Goal: Information Seeking & Learning: Compare options

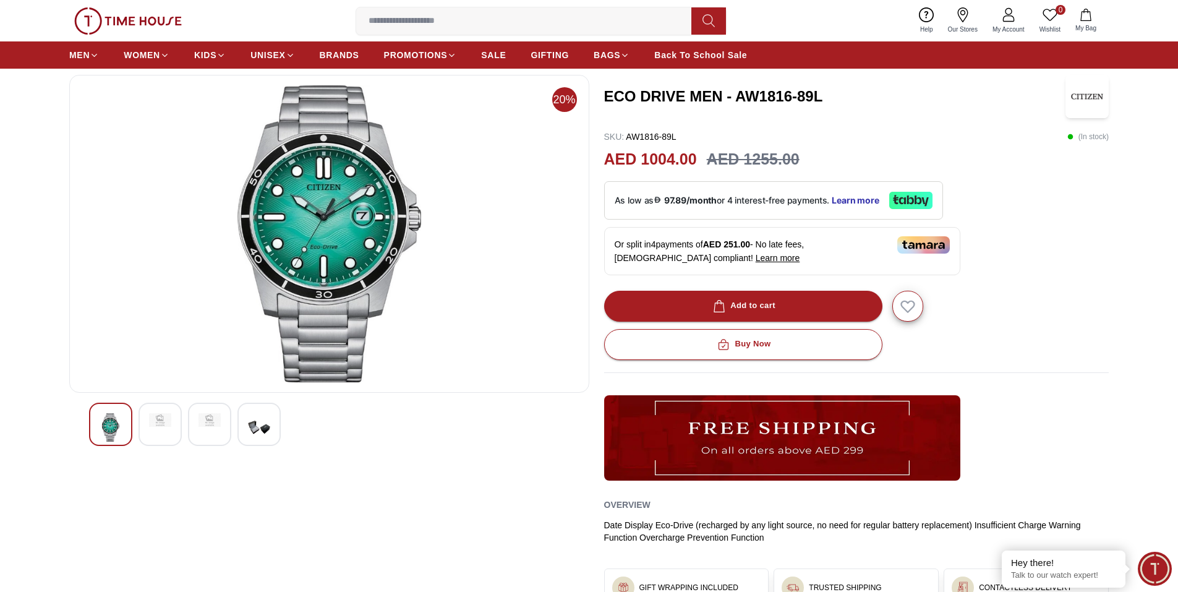
scroll to position [62, 0]
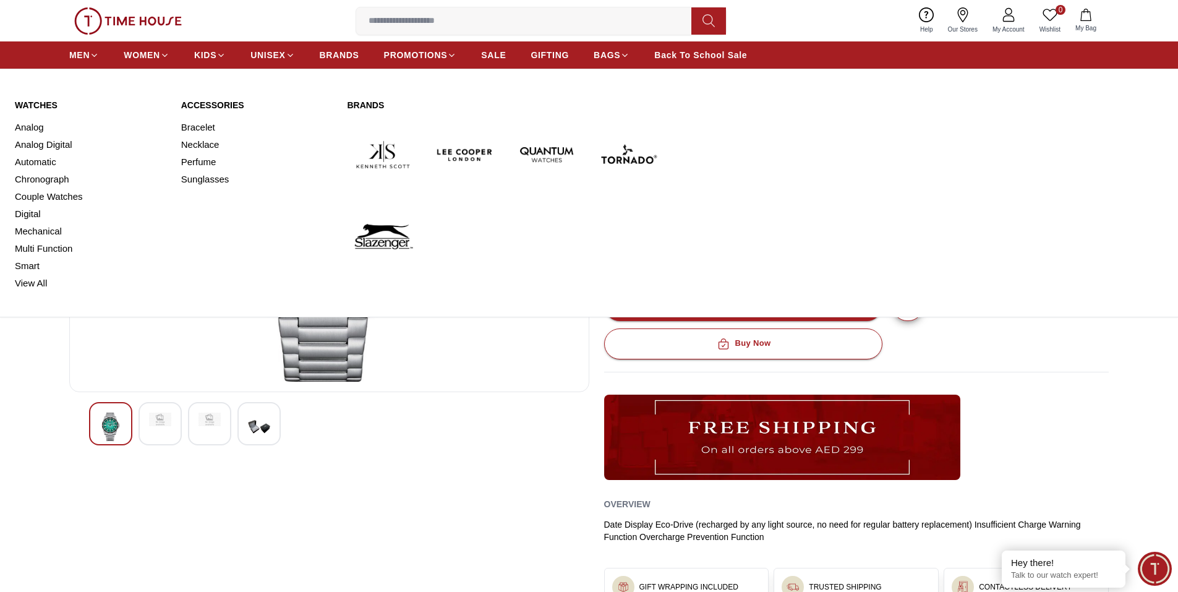
click at [635, 151] on img at bounding box center [628, 155] width 72 height 72
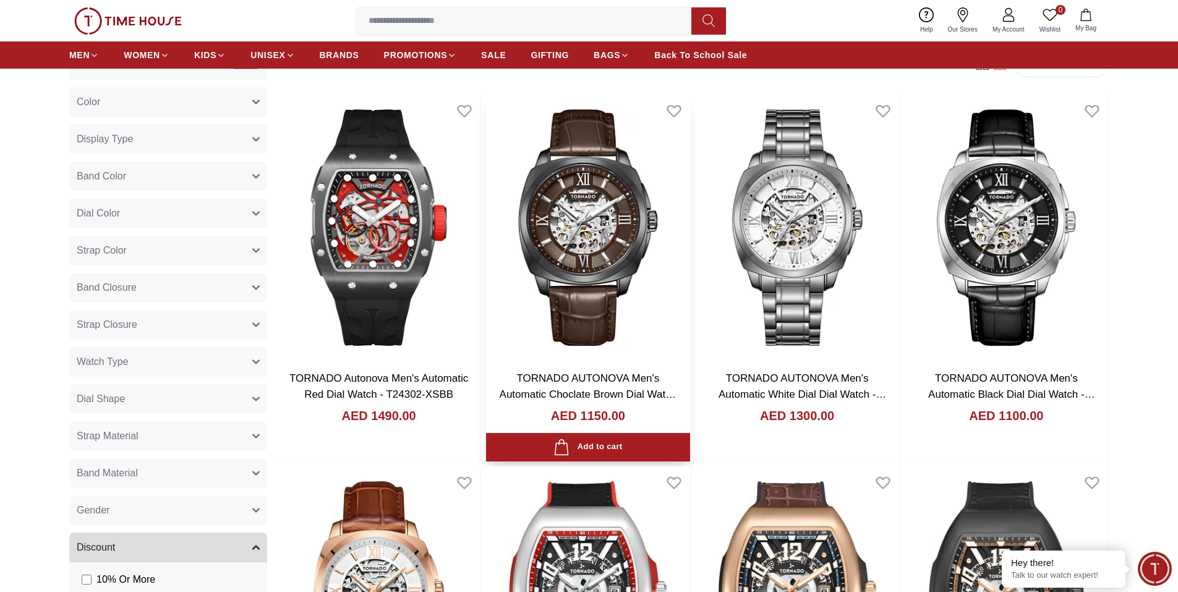
scroll to position [680, 0]
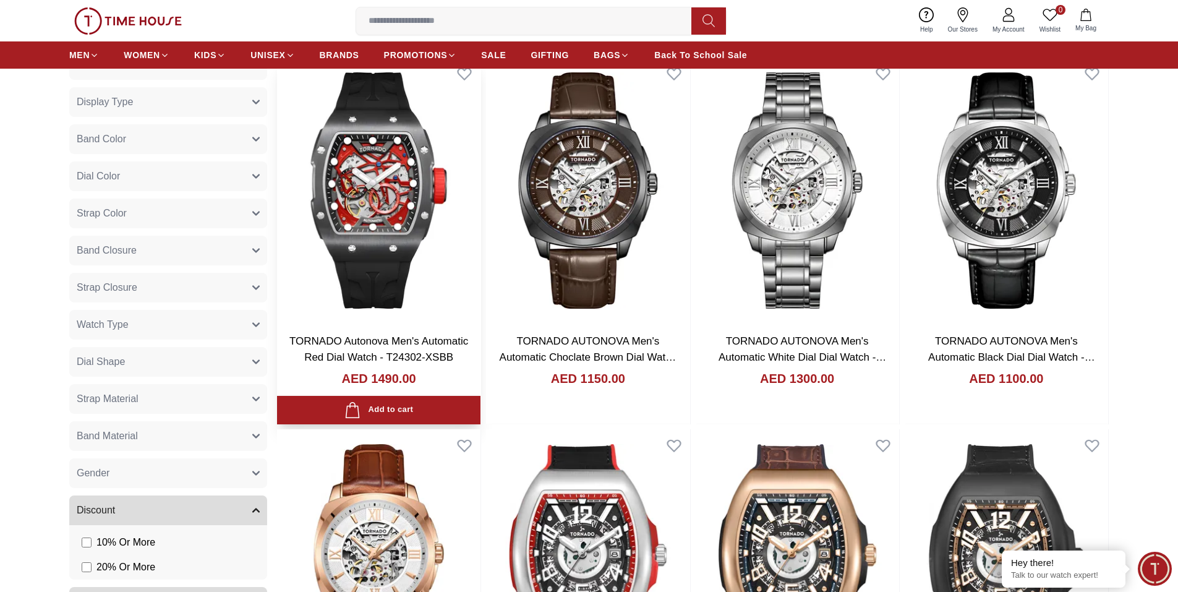
click at [406, 200] on img at bounding box center [378, 190] width 203 height 266
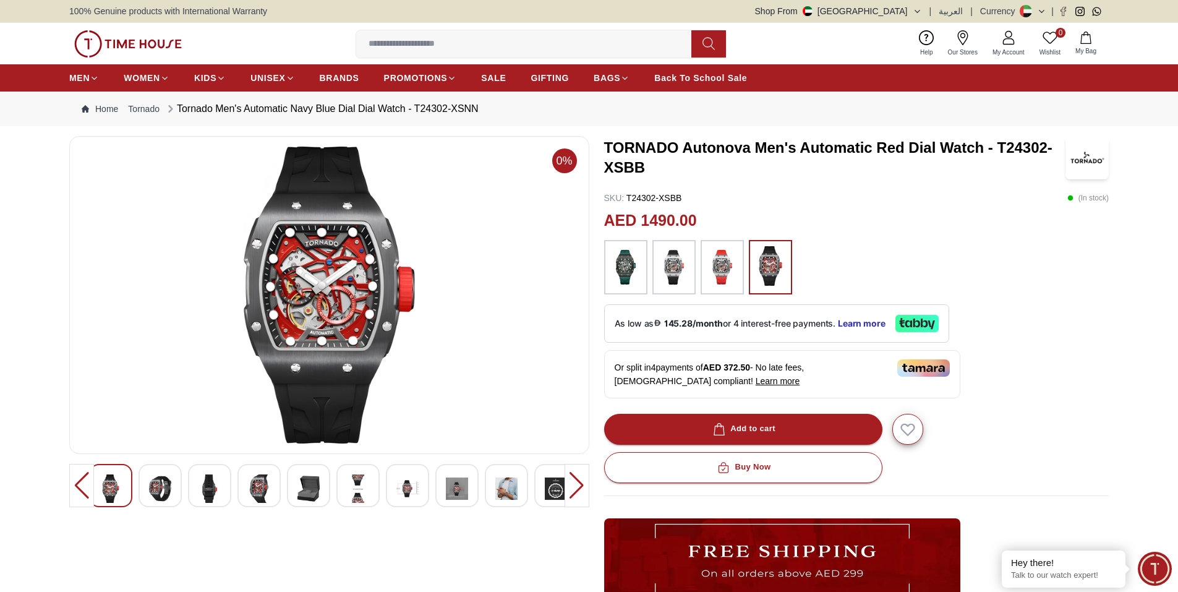
click at [166, 490] on img at bounding box center [160, 488] width 22 height 28
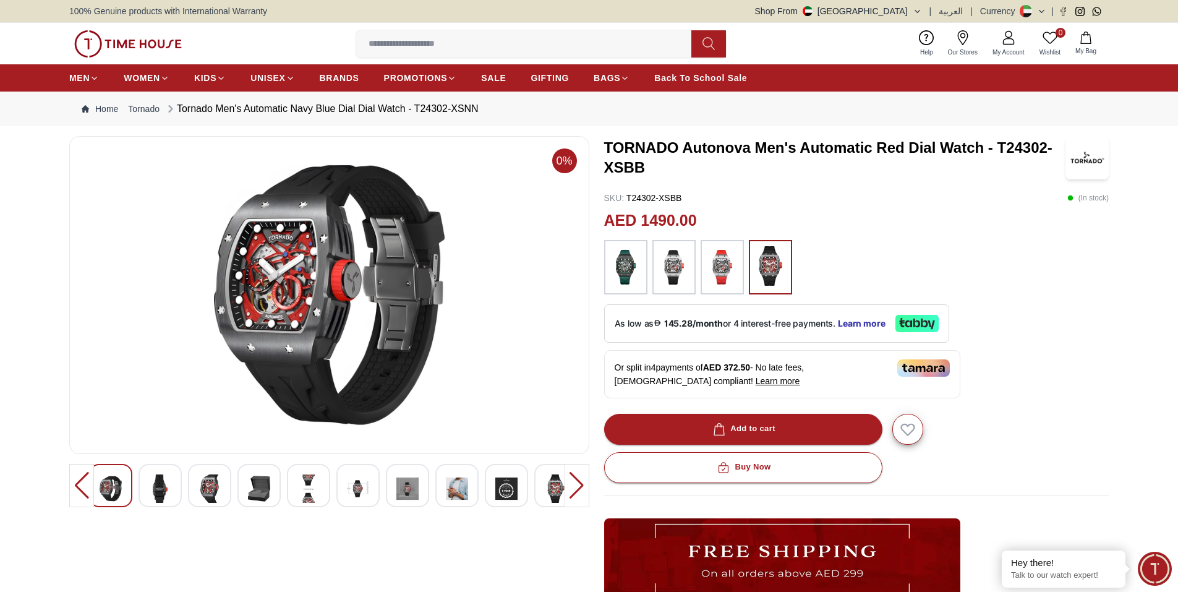
click at [189, 496] on div at bounding box center [209, 485] width 43 height 43
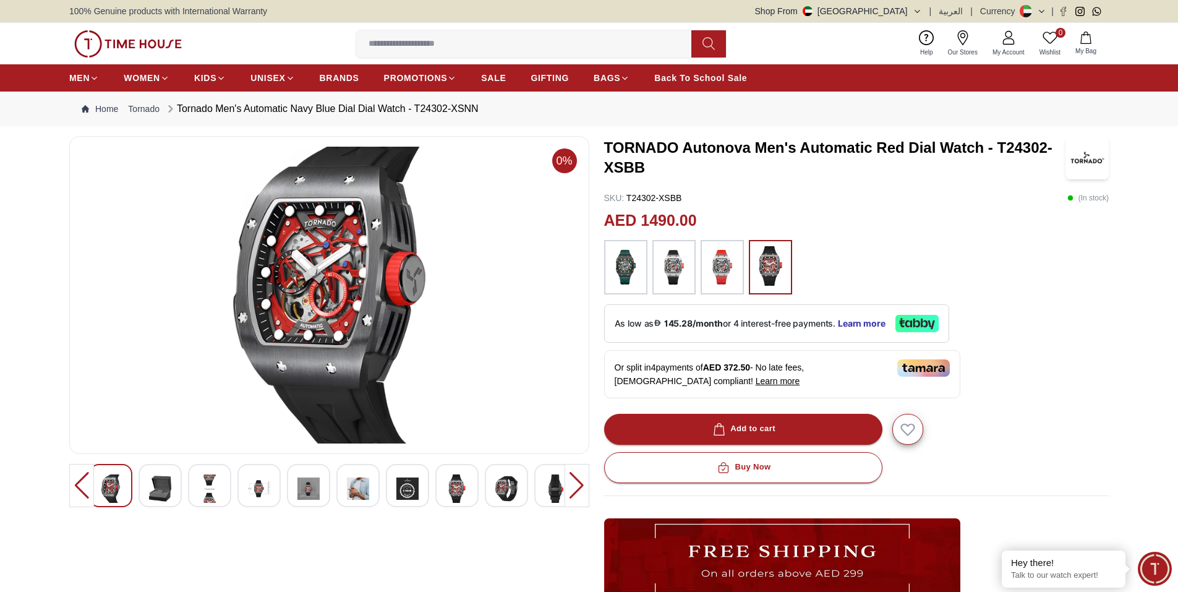
click at [214, 493] on img at bounding box center [209, 488] width 22 height 28
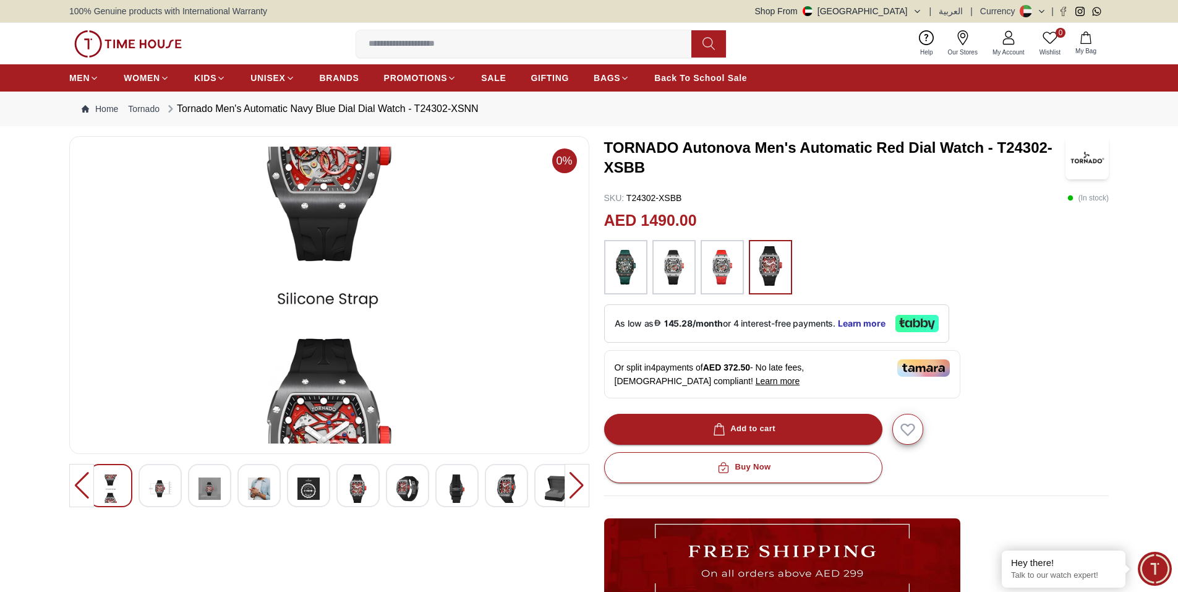
click at [221, 493] on div at bounding box center [209, 485] width 43 height 43
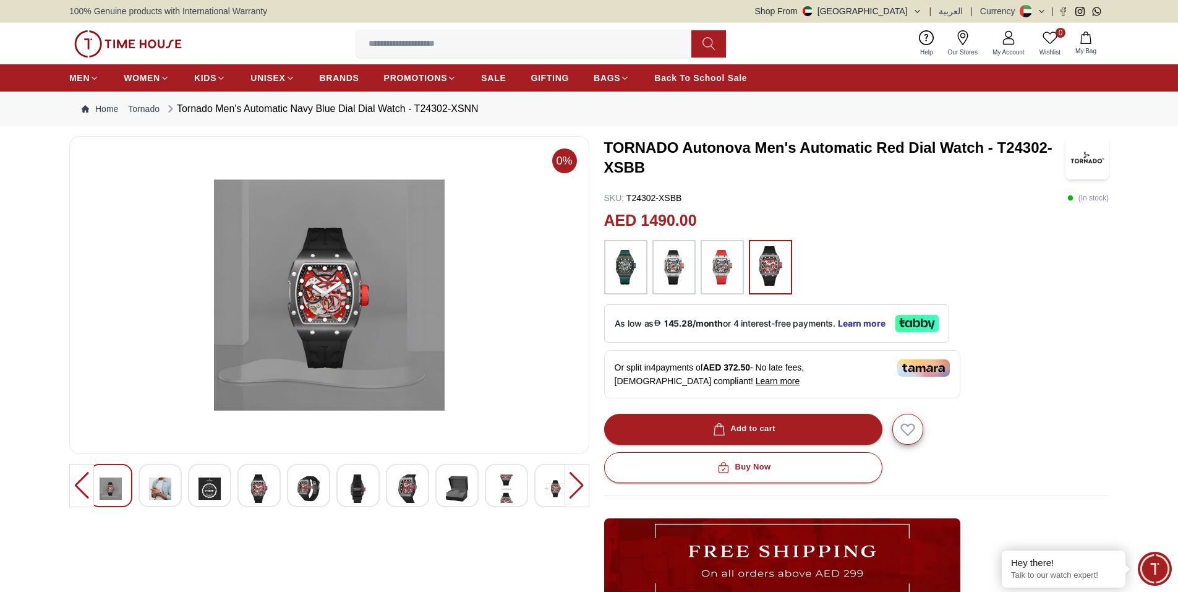
click at [254, 488] on img at bounding box center [259, 488] width 22 height 28
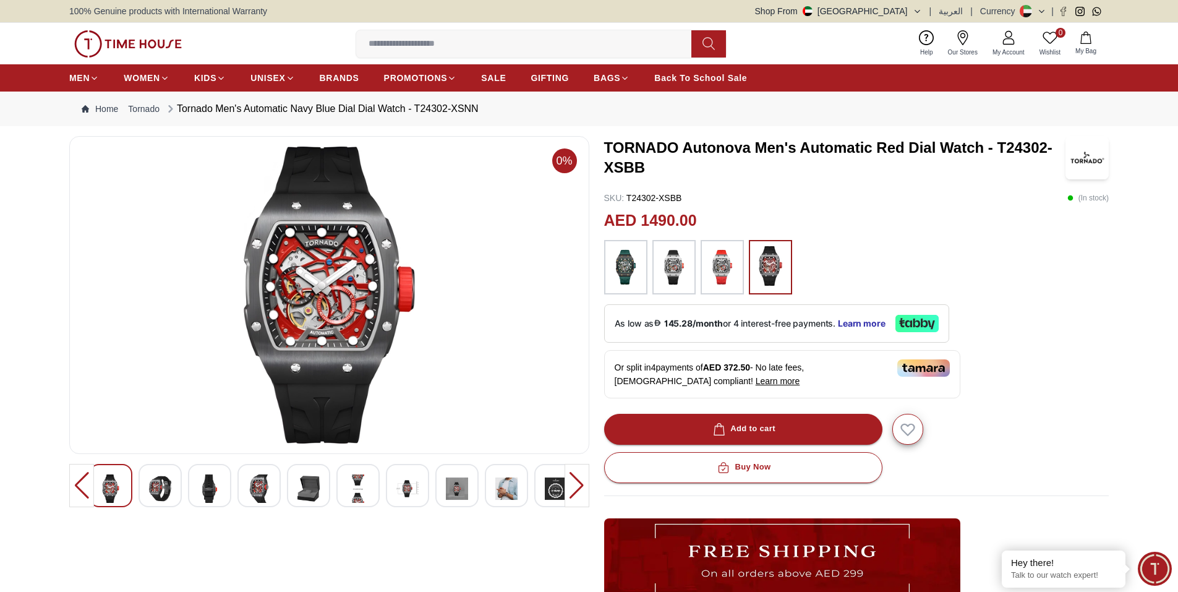
click at [285, 491] on div at bounding box center [329, 485] width 480 height 43
click at [307, 499] on img at bounding box center [308, 488] width 22 height 28
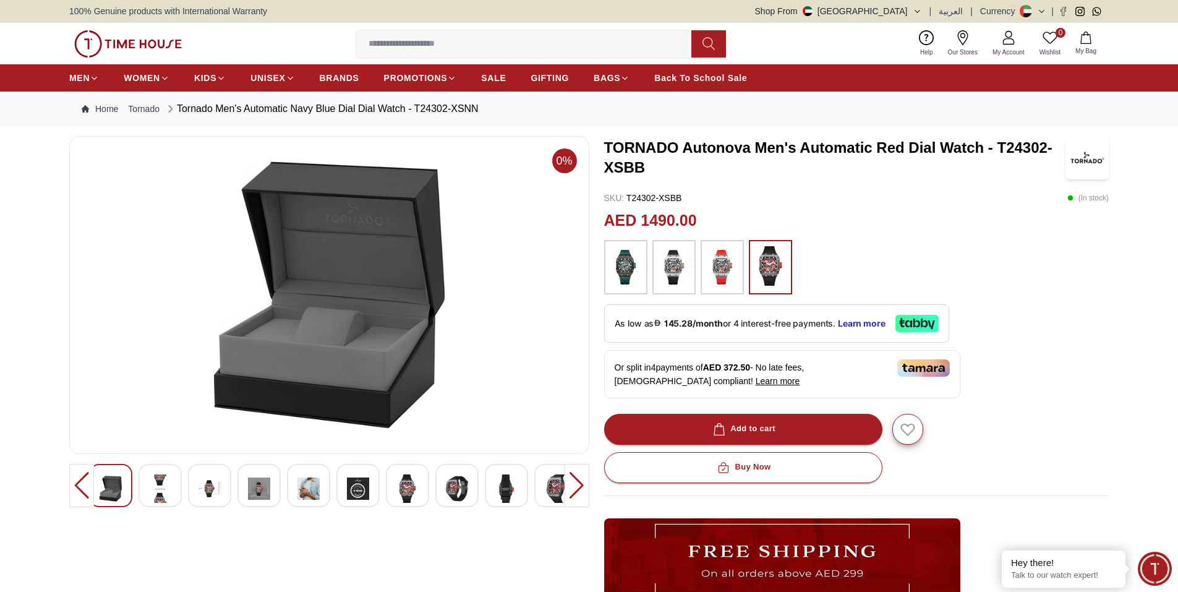
click at [359, 495] on img at bounding box center [358, 488] width 22 height 28
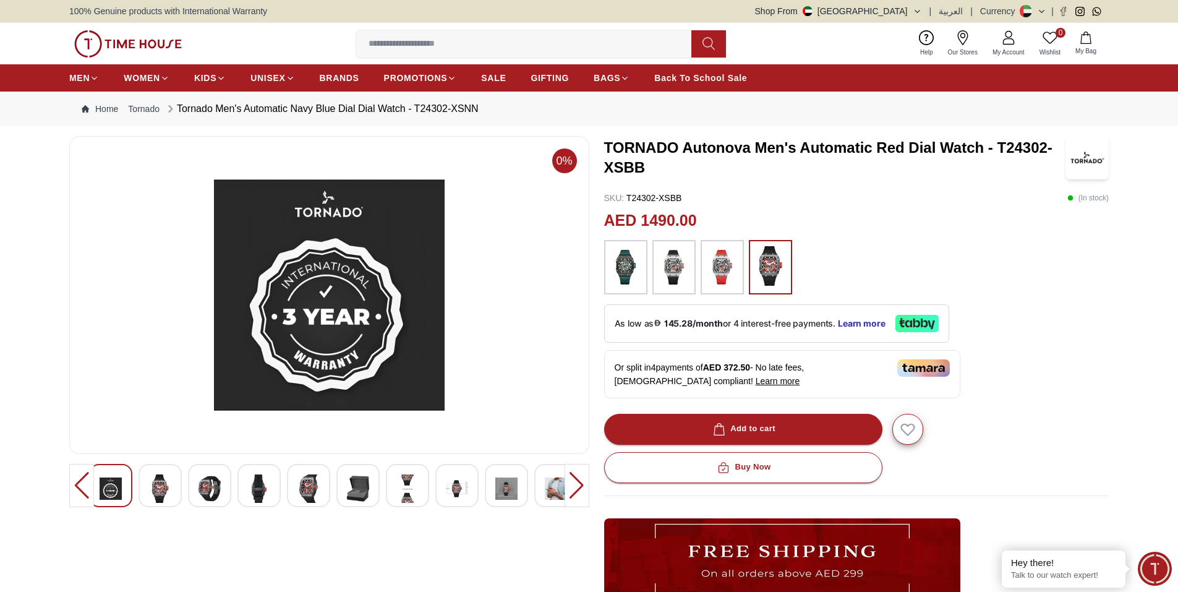
click at [360, 495] on img at bounding box center [358, 488] width 22 height 28
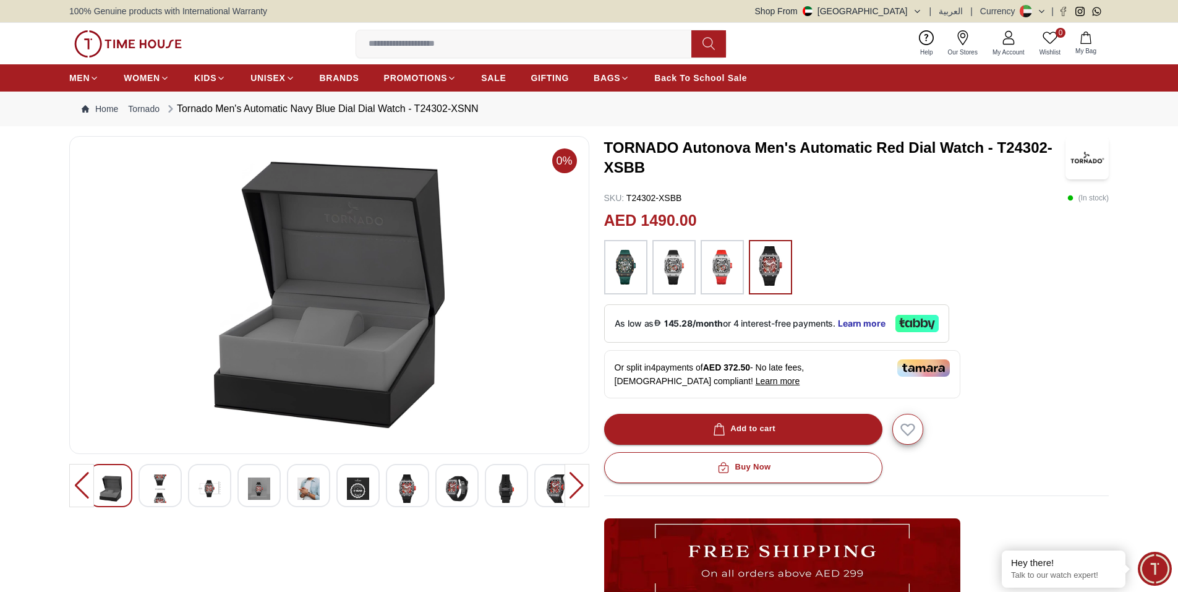
click at [416, 494] on img at bounding box center [407, 488] width 22 height 28
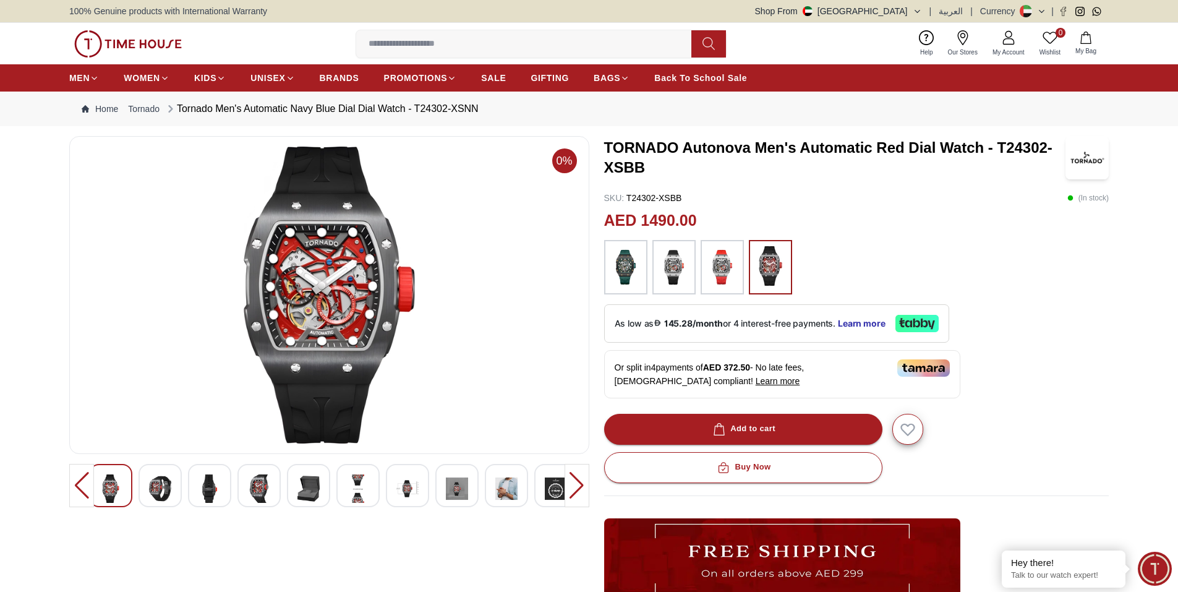
click at [465, 491] on img at bounding box center [457, 488] width 22 height 28
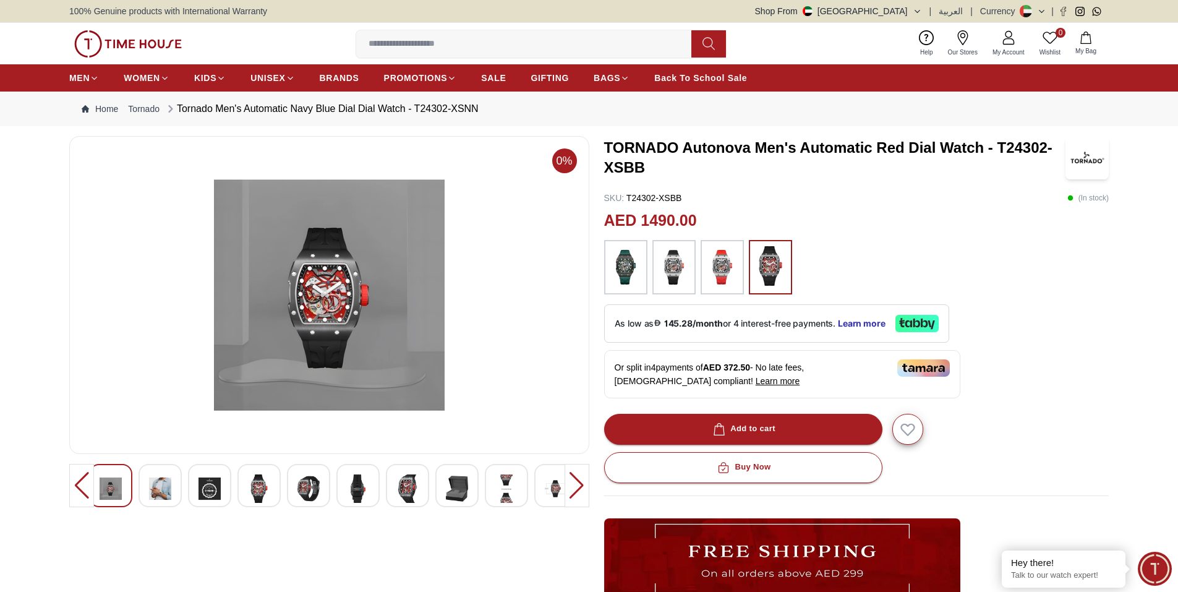
click at [593, 485] on div "0% TORNADO Autonova Men's Automatic Red Dial Watch - T24302-XSBB SKU : T24302-X…" at bounding box center [588, 457] width 1039 height 642
click at [577, 488] on div at bounding box center [576, 485] width 25 height 43
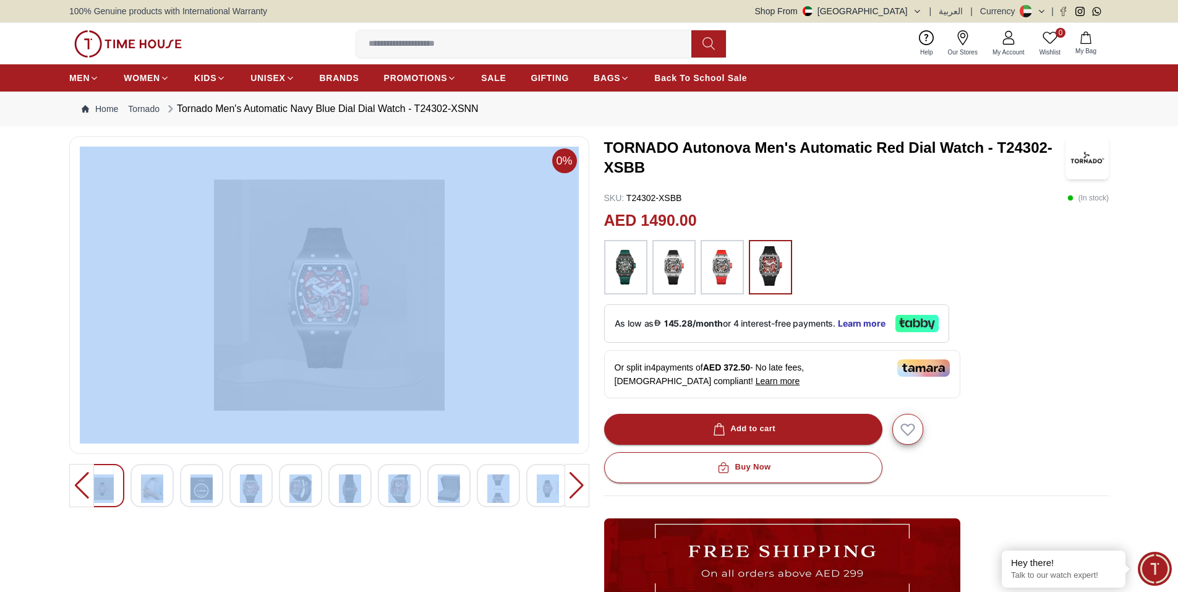
click at [577, 488] on div at bounding box center [576, 485] width 25 height 43
click at [576, 488] on div at bounding box center [576, 485] width 25 height 43
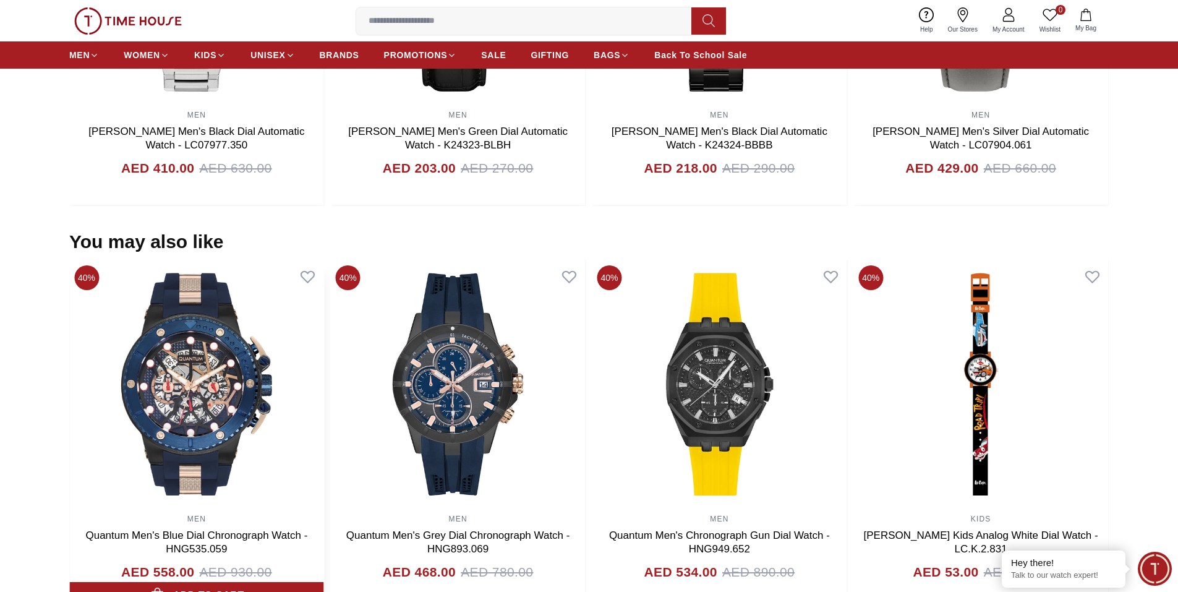
scroll to position [1175, 0]
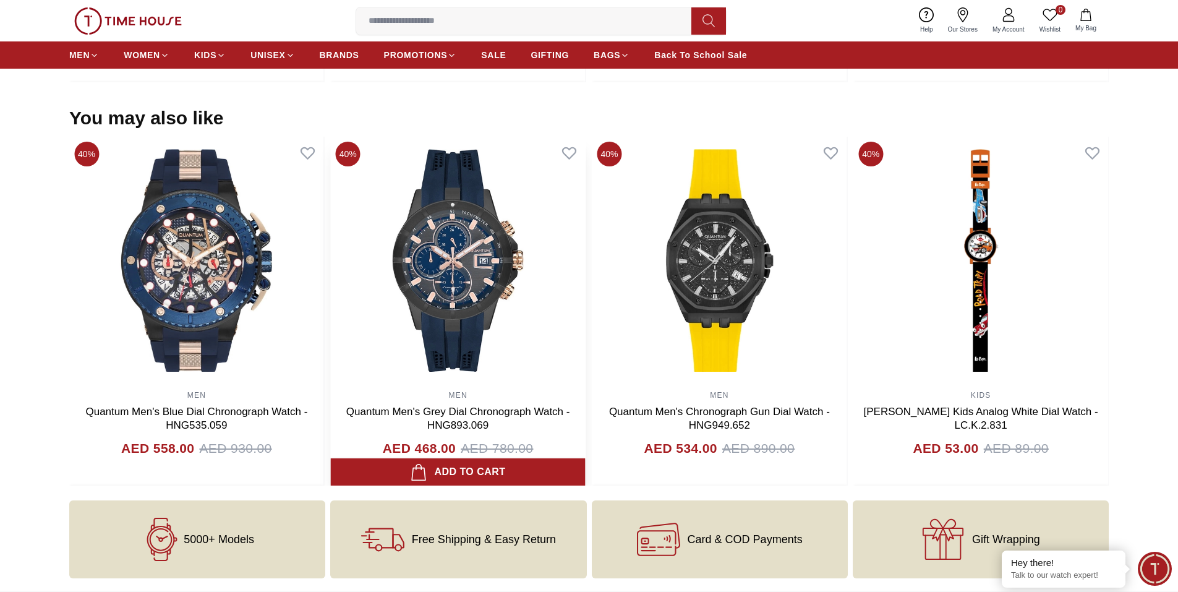
click at [501, 329] on img at bounding box center [458, 260] width 255 height 247
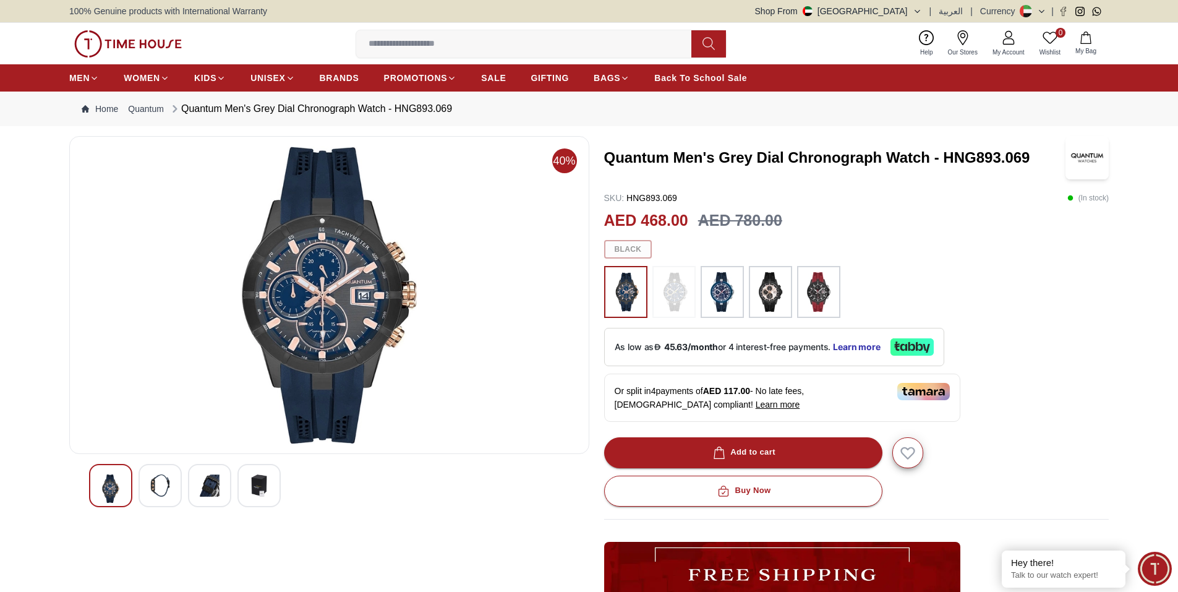
click at [361, 300] on img at bounding box center [329, 295] width 499 height 297
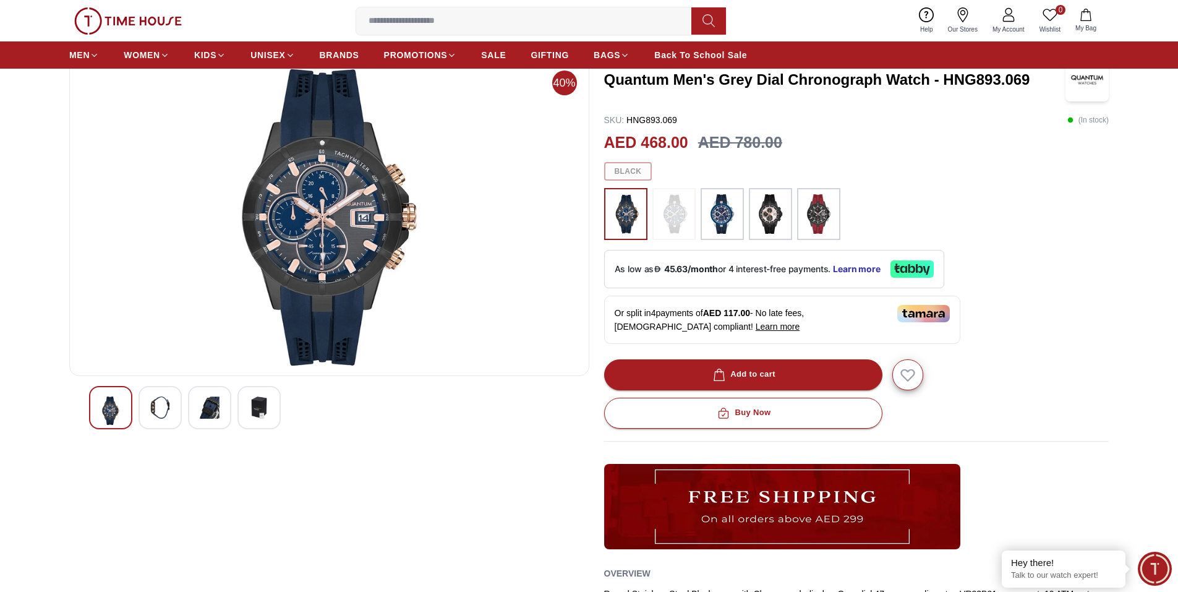
scroll to position [185, 0]
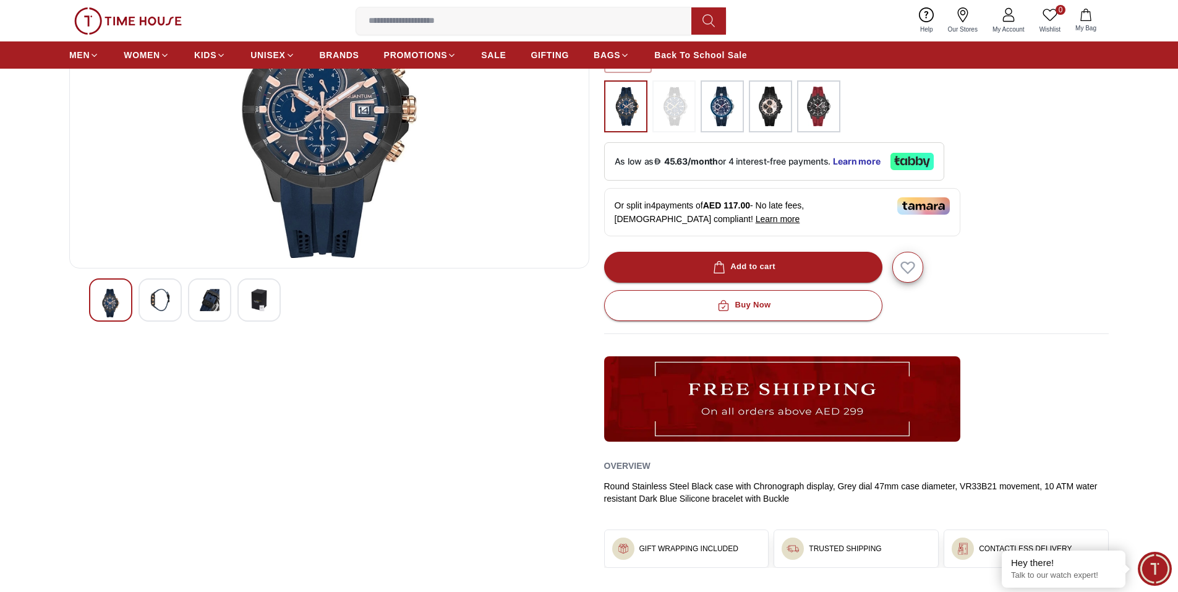
click at [171, 295] on div at bounding box center [159, 299] width 43 height 43
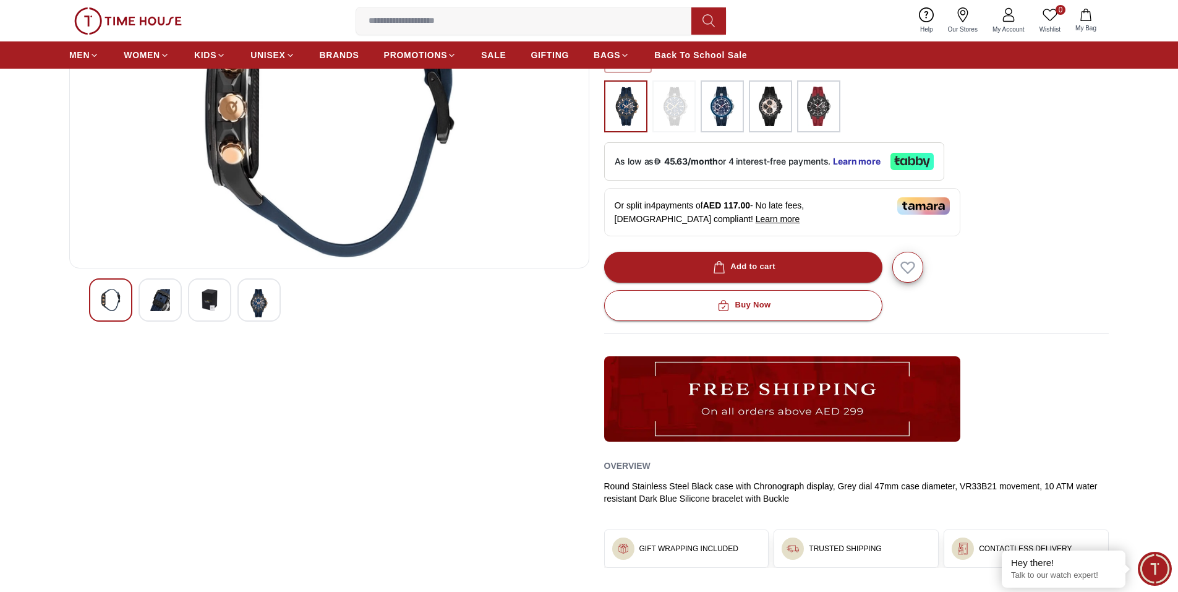
click at [223, 297] on div at bounding box center [209, 299] width 43 height 43
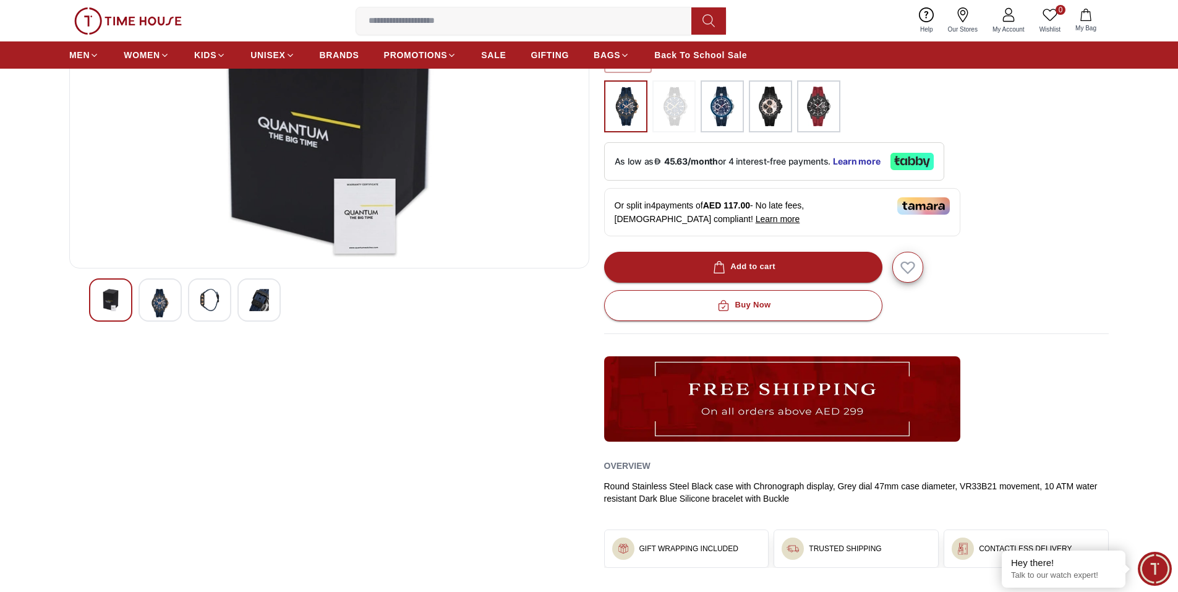
click at [275, 310] on div at bounding box center [258, 299] width 43 height 43
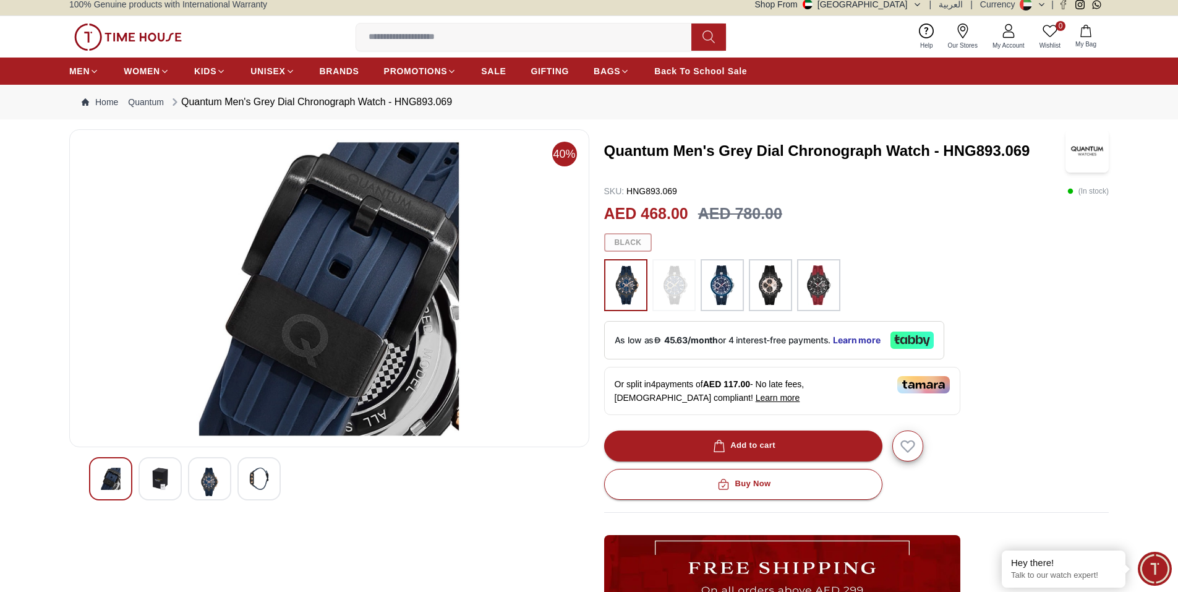
scroll to position [0, 0]
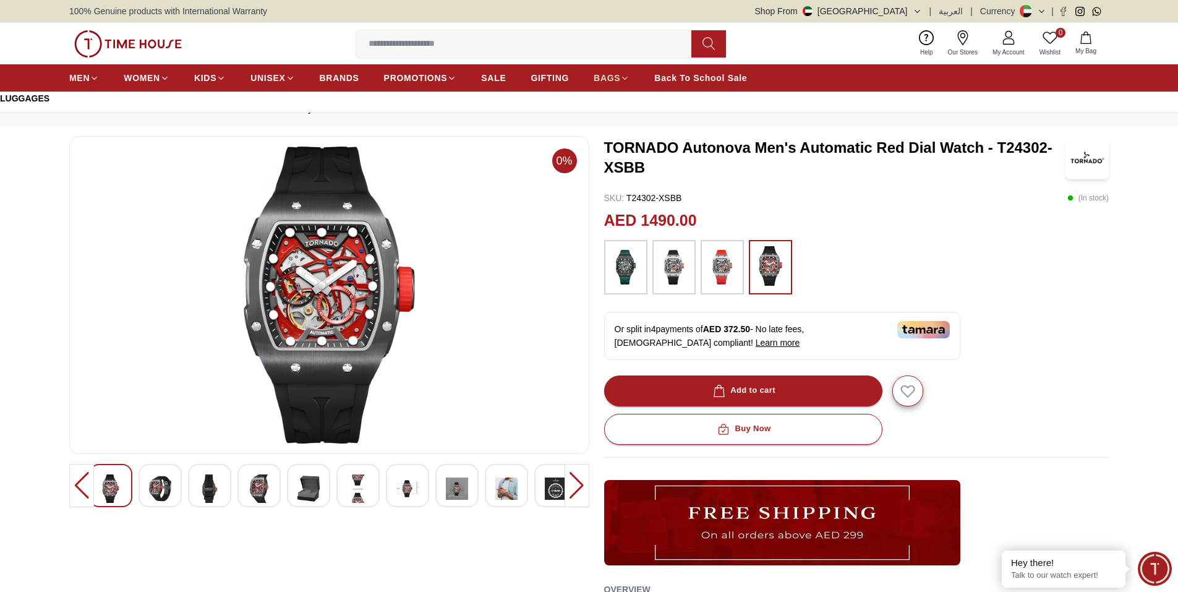
click at [606, 80] on span "BAGS" at bounding box center [606, 78] width 27 height 12
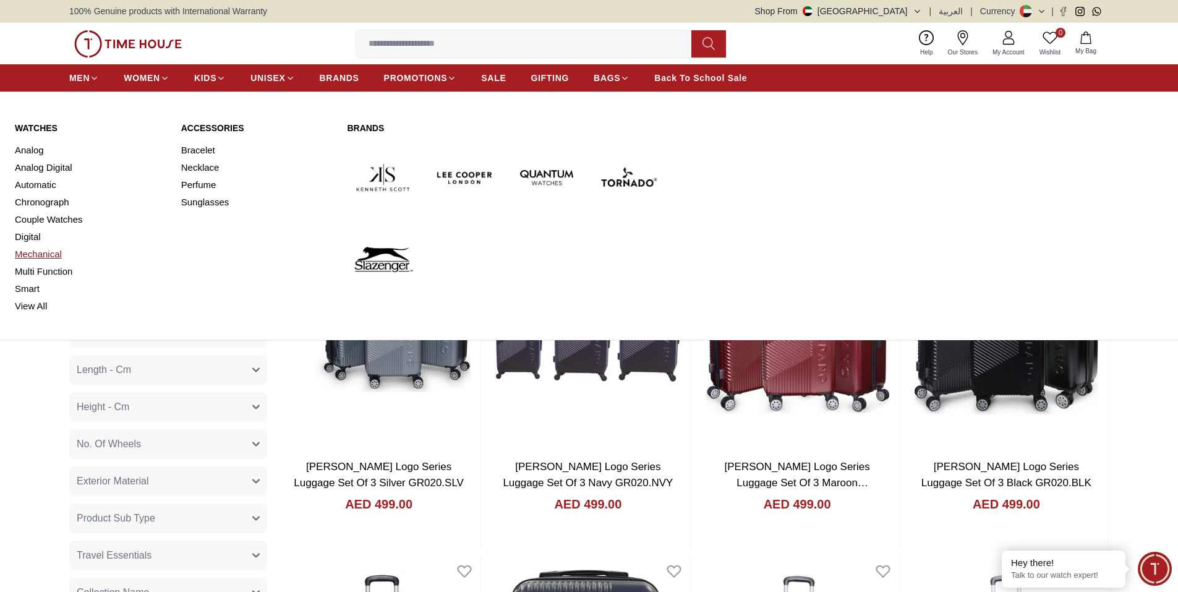
click at [53, 257] on link "Mechanical" at bounding box center [90, 253] width 151 height 17
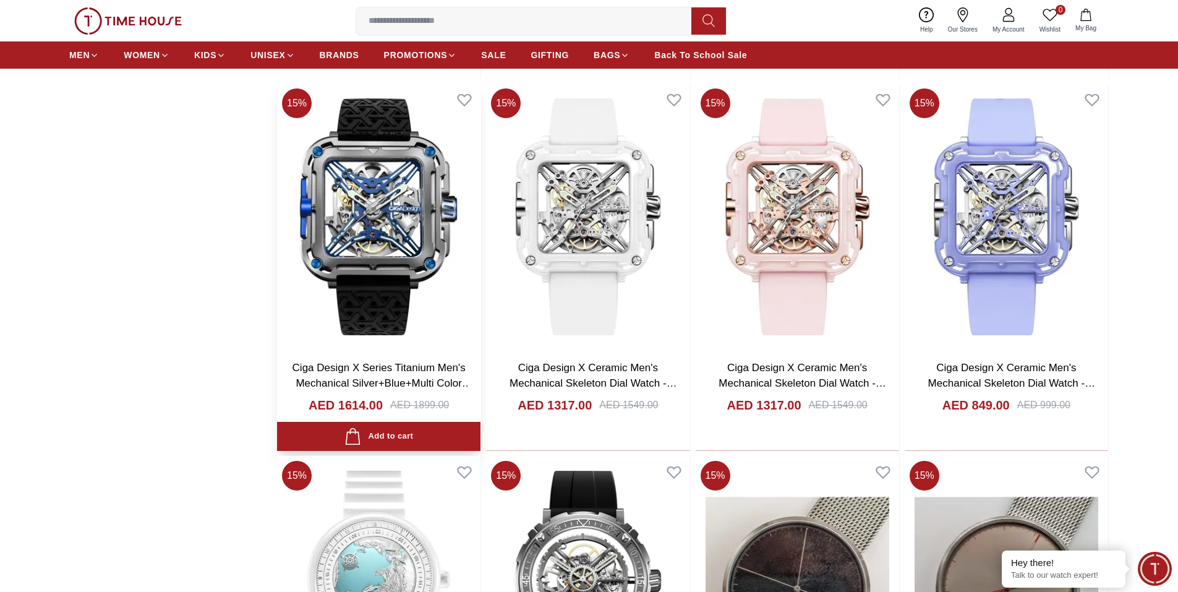
scroll to position [1236, 0]
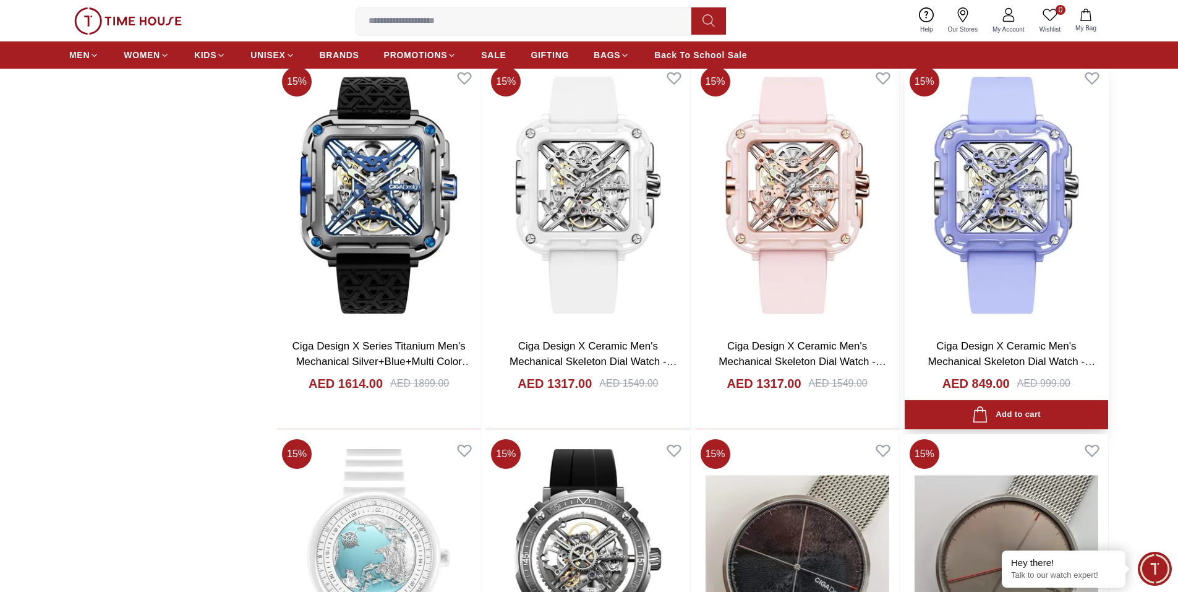
click at [1026, 199] on img at bounding box center [1005, 195] width 203 height 266
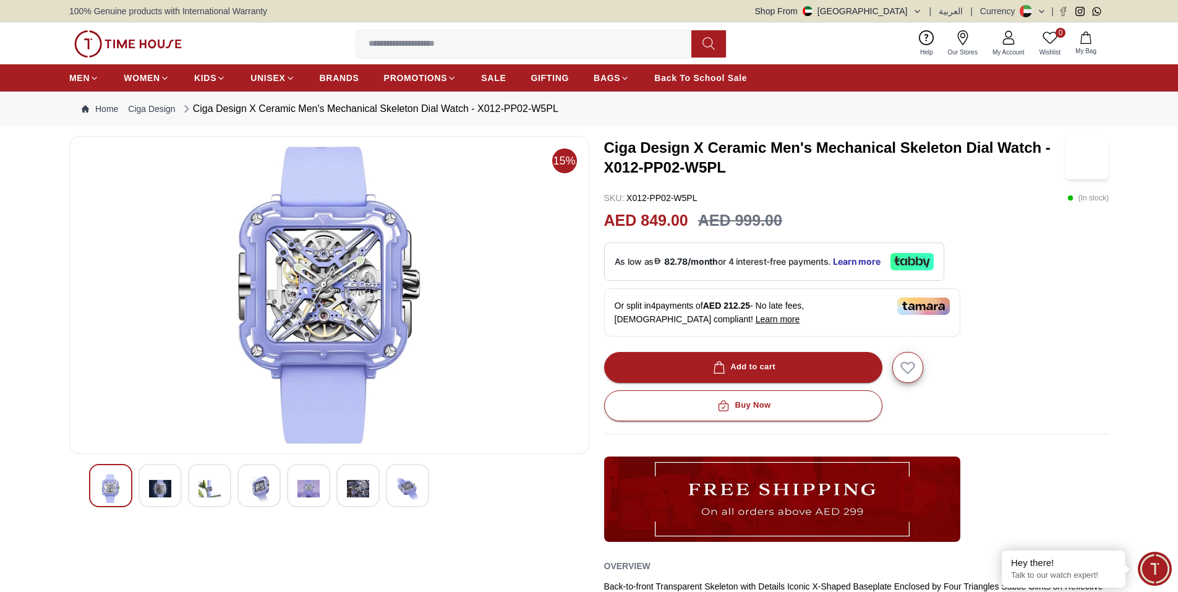
click at [165, 485] on img at bounding box center [160, 488] width 22 height 28
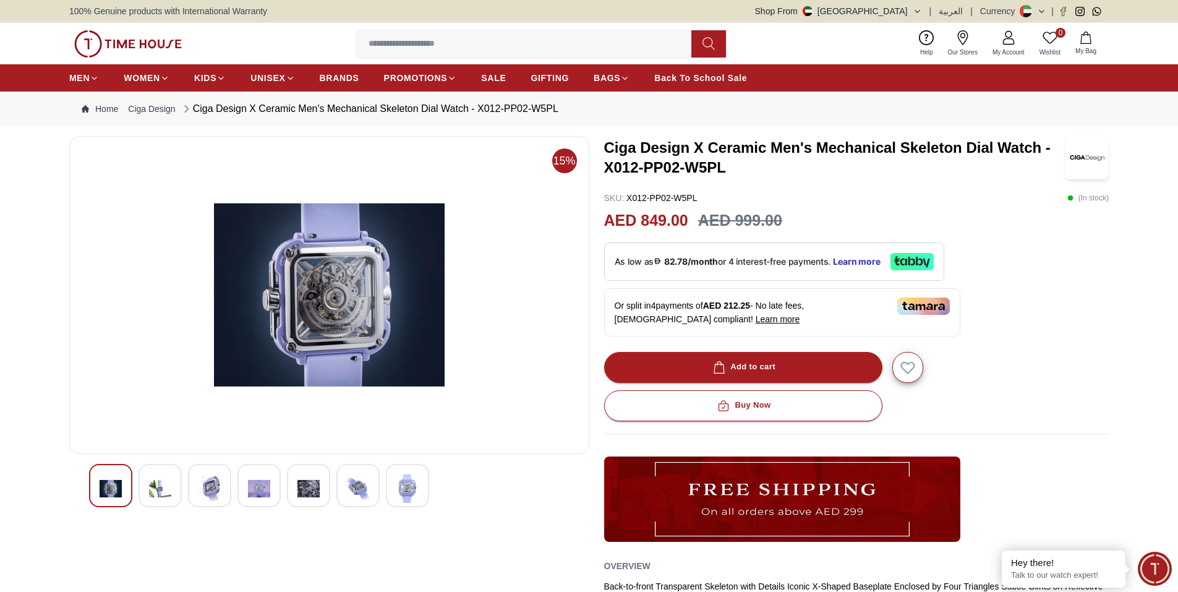
click at [208, 489] on img at bounding box center [209, 488] width 22 height 28
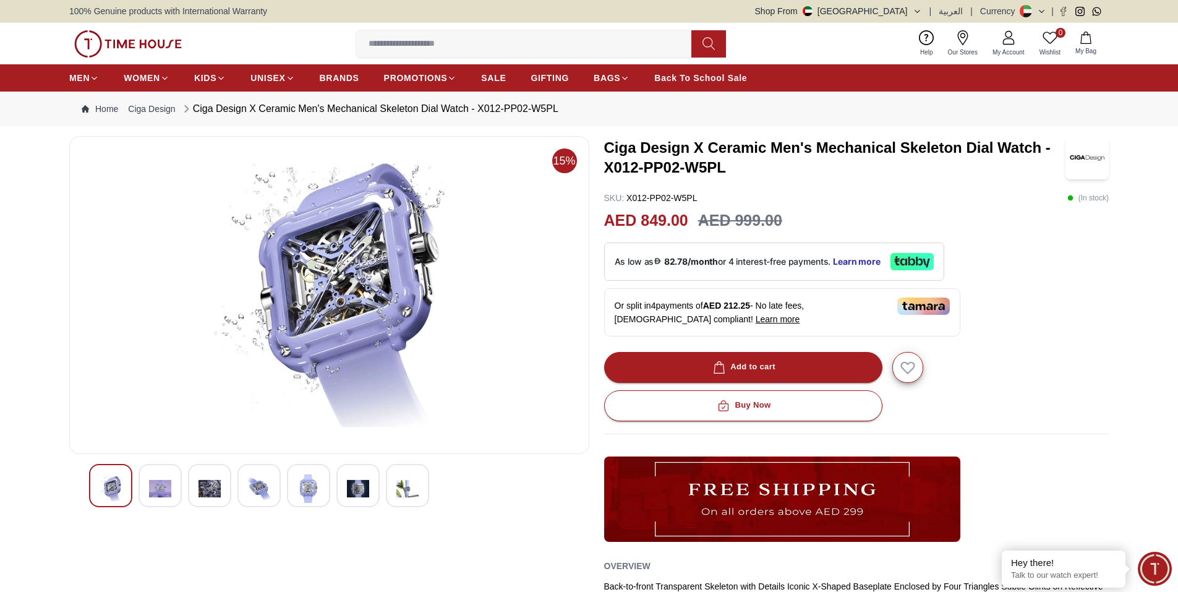
click at [236, 488] on div at bounding box center [329, 485] width 480 height 43
click at [257, 492] on img at bounding box center [259, 488] width 22 height 28
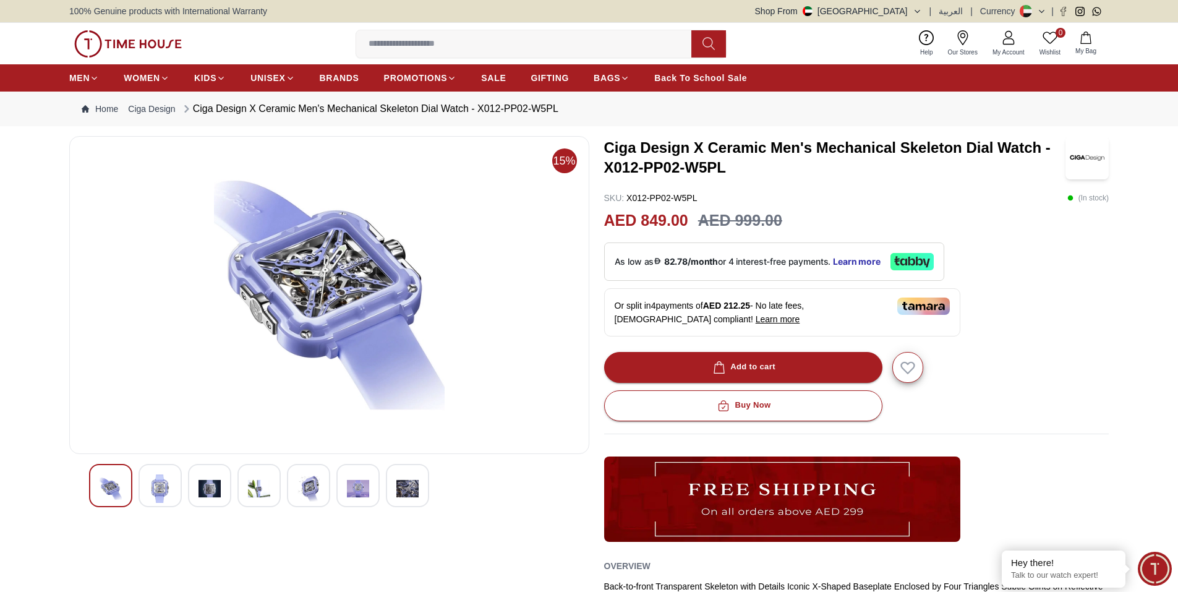
click at [284, 493] on div at bounding box center [329, 485] width 480 height 43
click at [323, 490] on div at bounding box center [308, 485] width 43 height 43
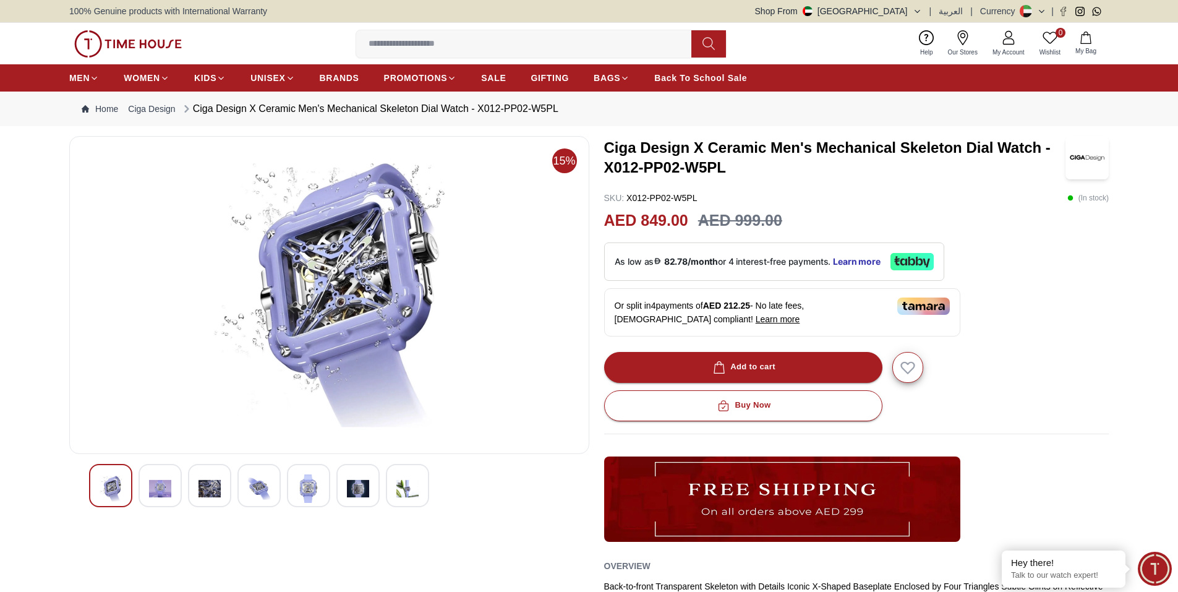
click at [349, 490] on img at bounding box center [358, 488] width 22 height 28
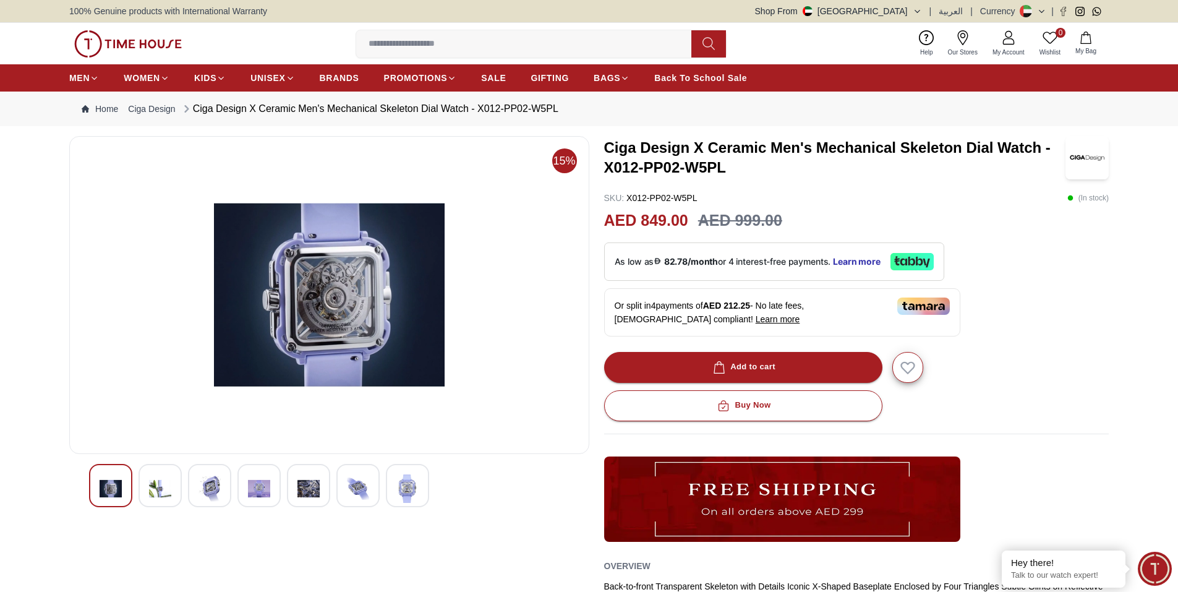
click at [396, 491] on div at bounding box center [407, 485] width 43 height 43
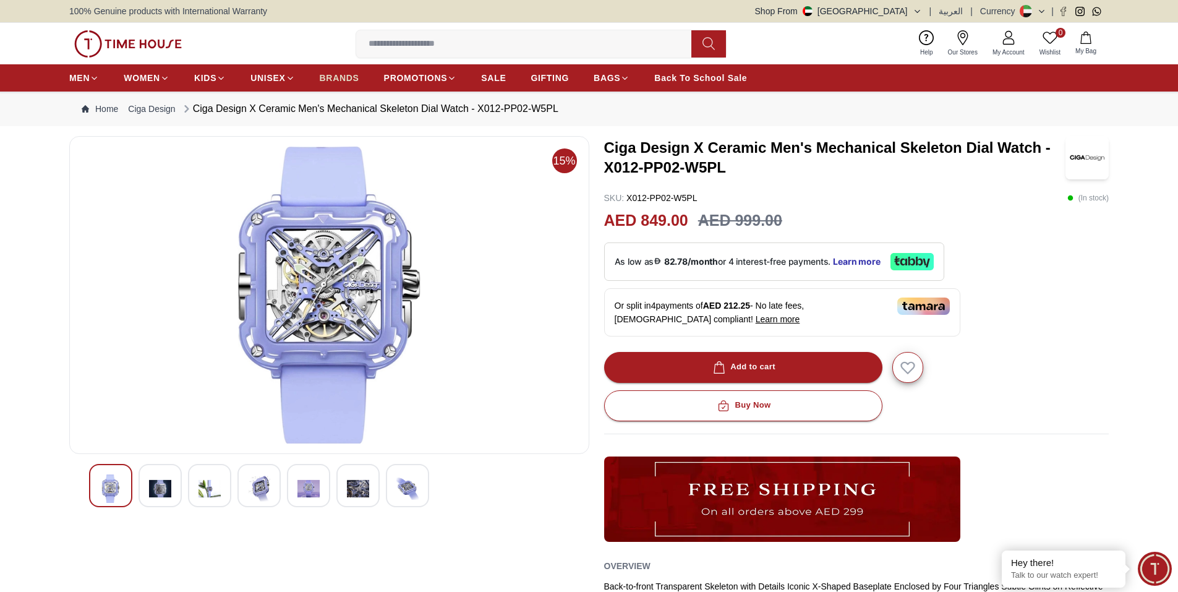
click at [346, 72] on span "BRANDS" at bounding box center [340, 78] width 40 height 12
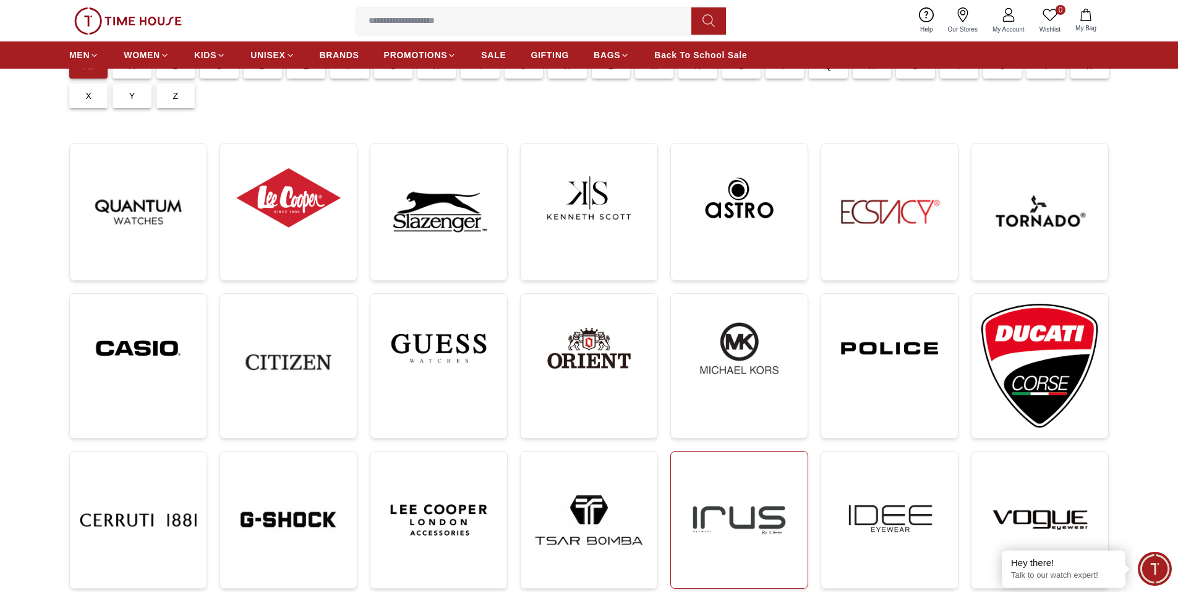
scroll to position [124, 0]
click at [906, 361] on img at bounding box center [889, 348] width 117 height 89
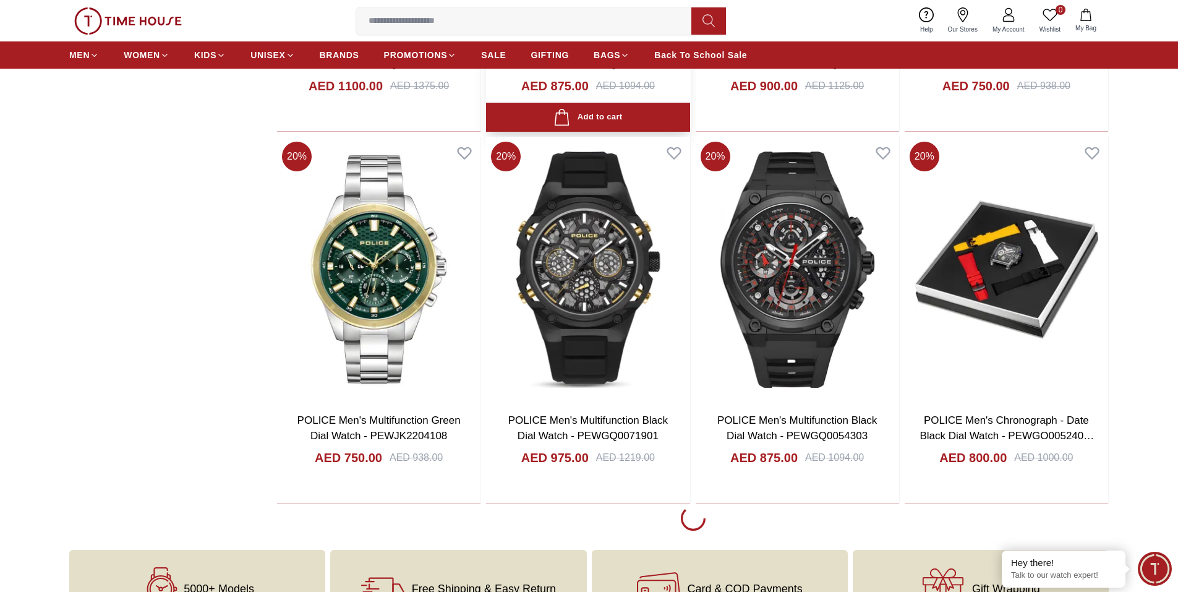
scroll to position [2102, 0]
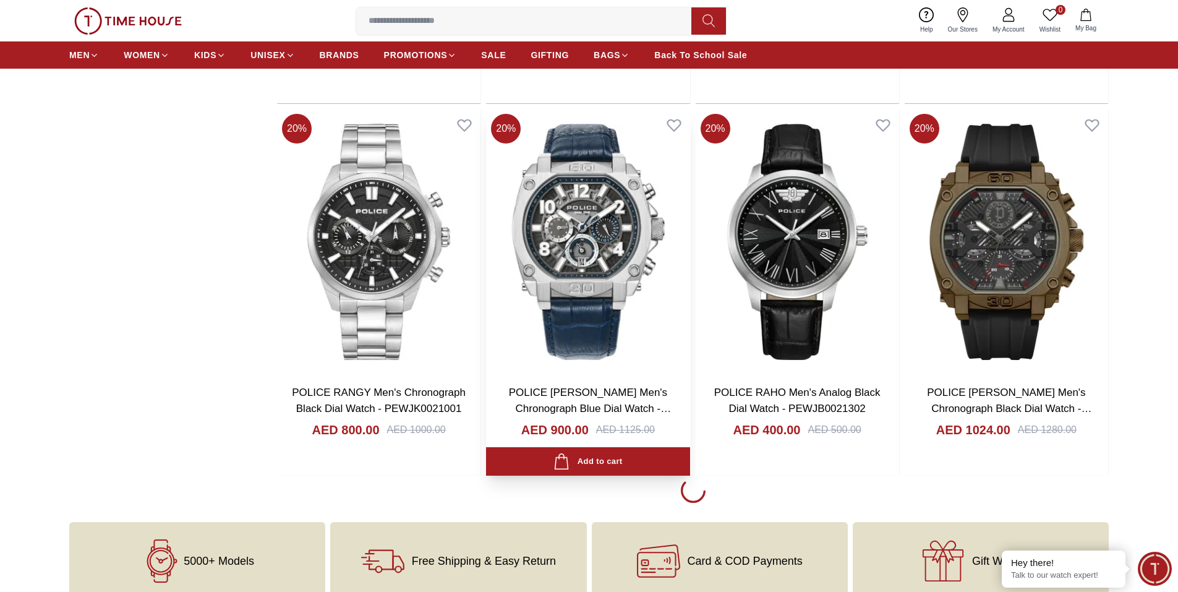
scroll to position [5873, 0]
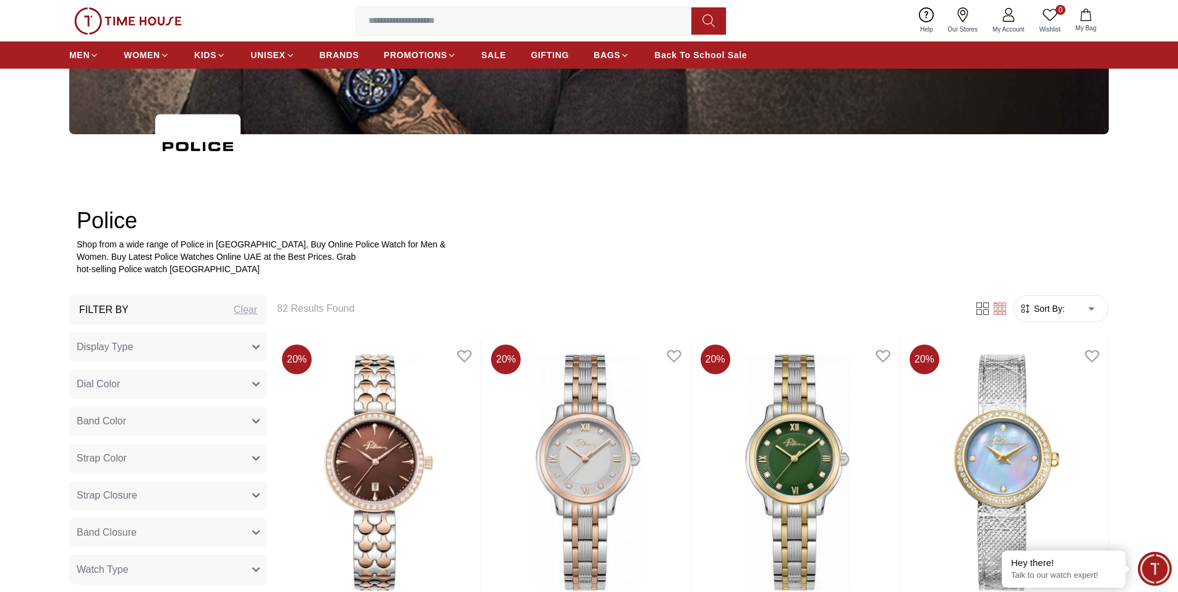
scroll to position [145, 0]
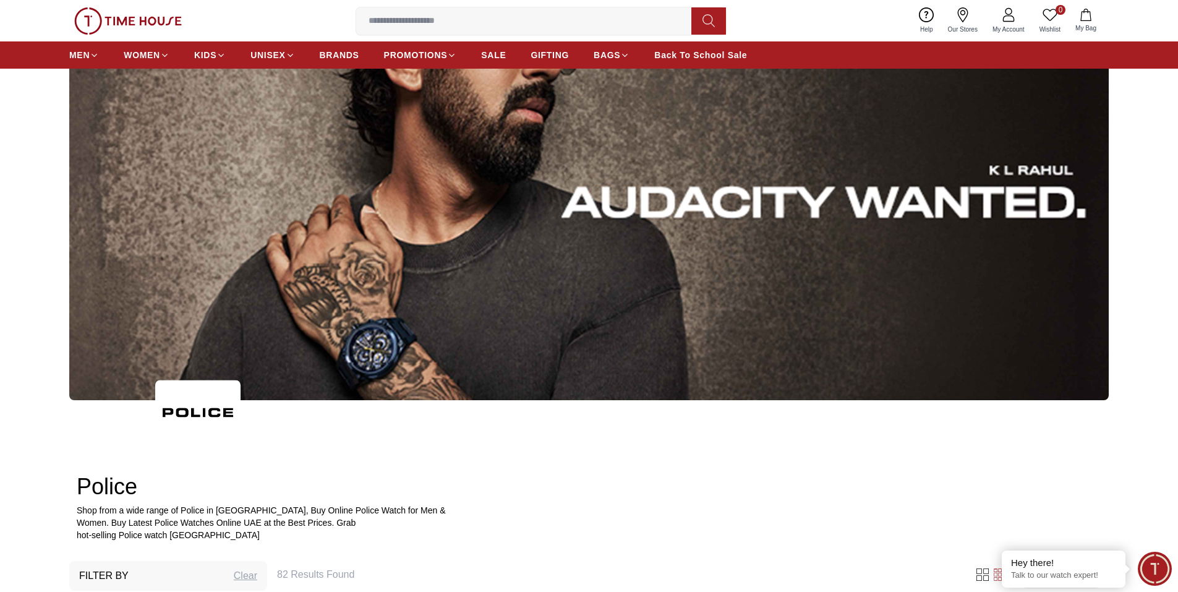
scroll to position [5873, 0]
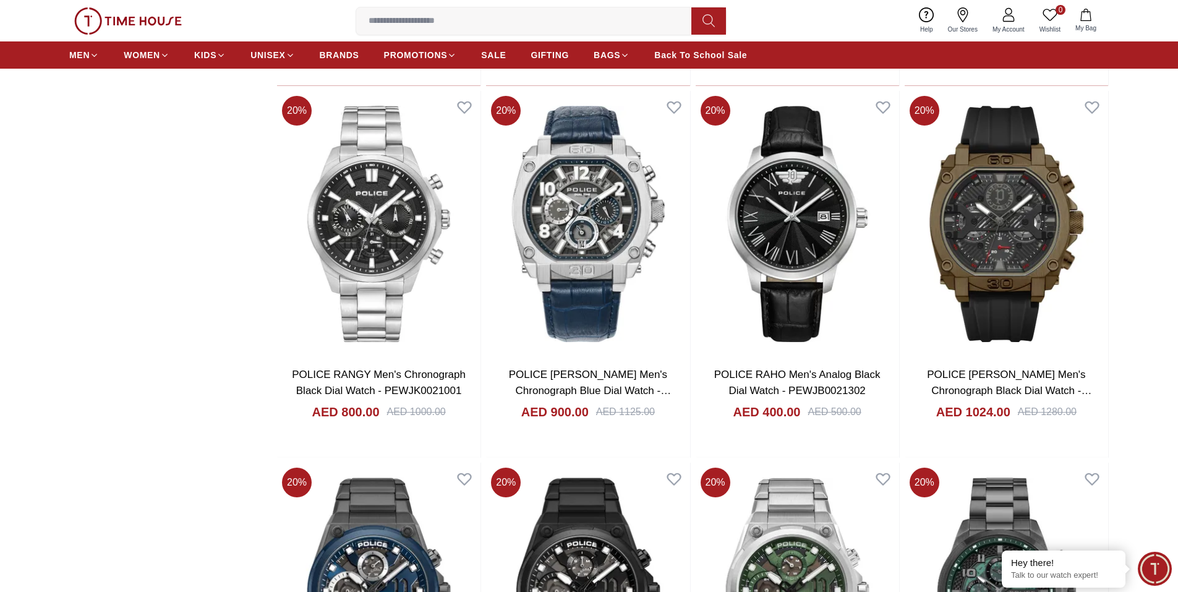
scroll to position [2411, 0]
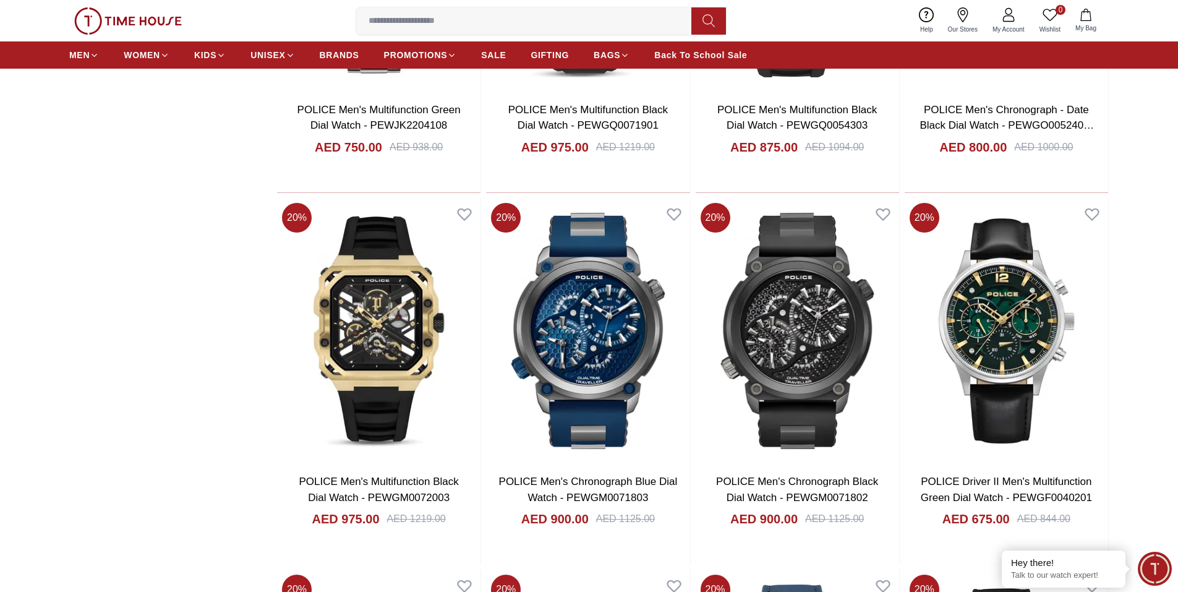
scroll to position [2102, 0]
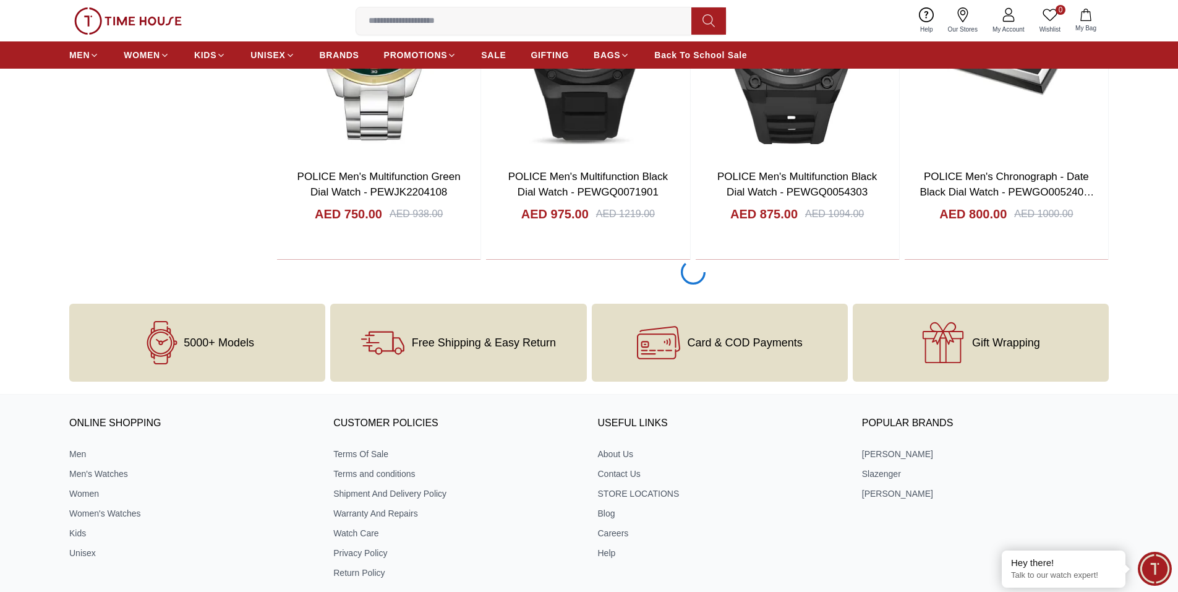
scroll to position [2349, 0]
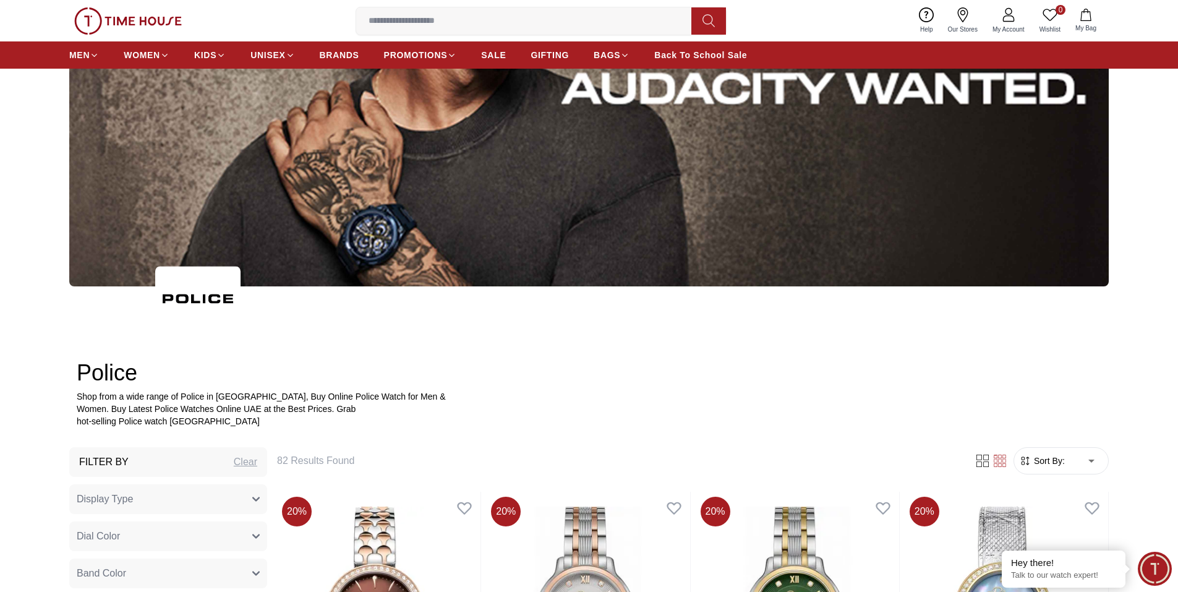
scroll to position [249, 0]
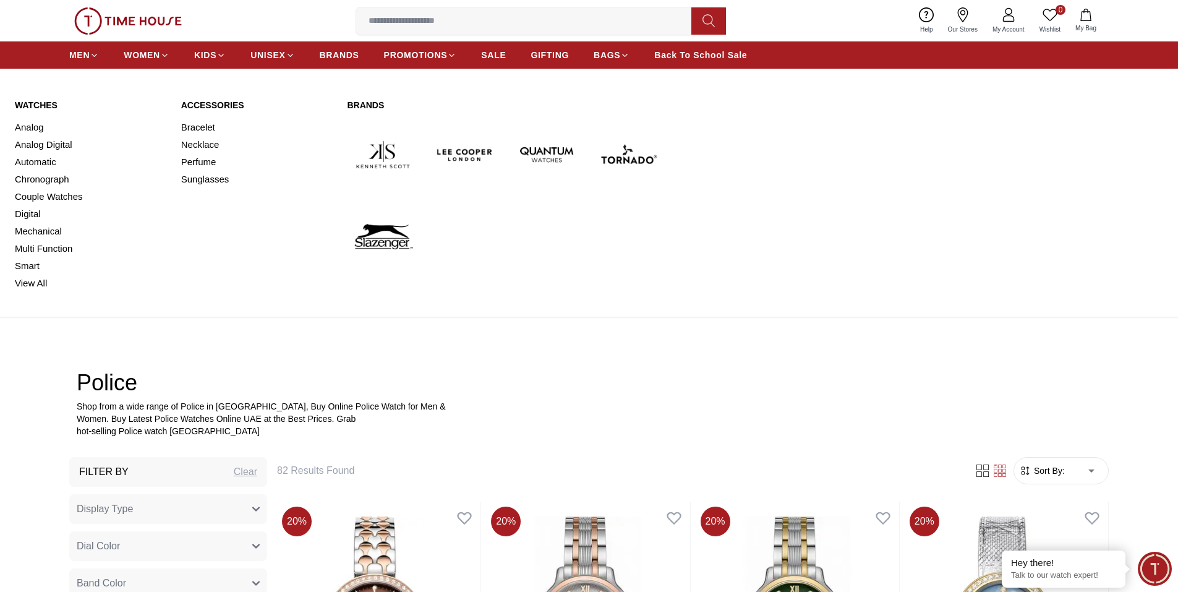
click at [366, 102] on link "Brands" at bounding box center [505, 105] width 317 height 12
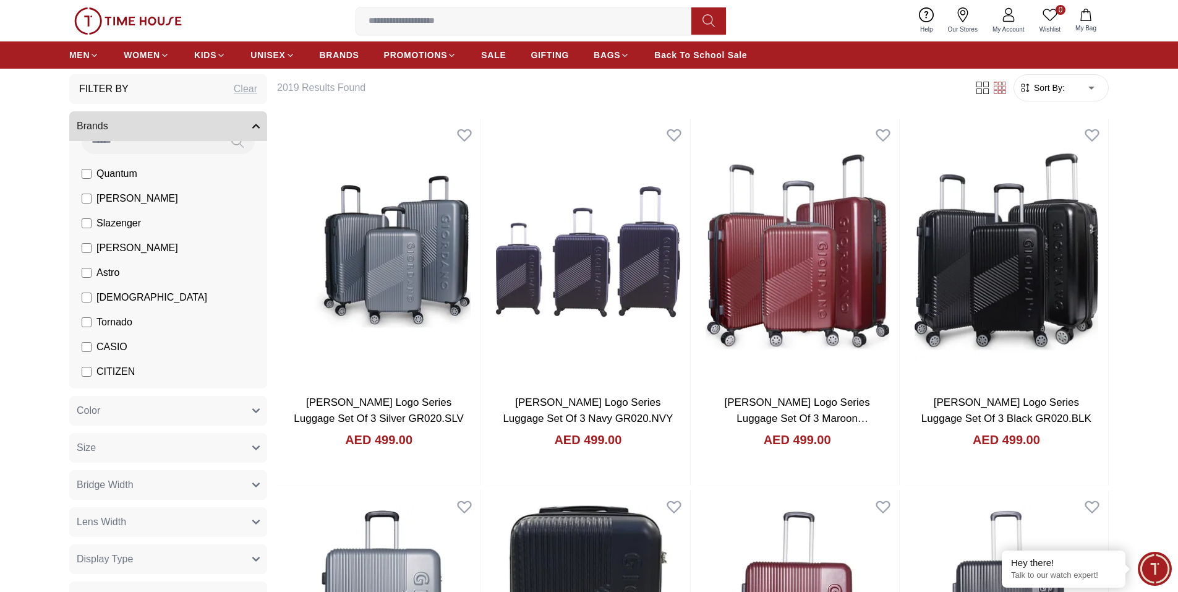
scroll to position [15, 0]
click at [114, 328] on span "Tornado" at bounding box center [114, 329] width 36 height 15
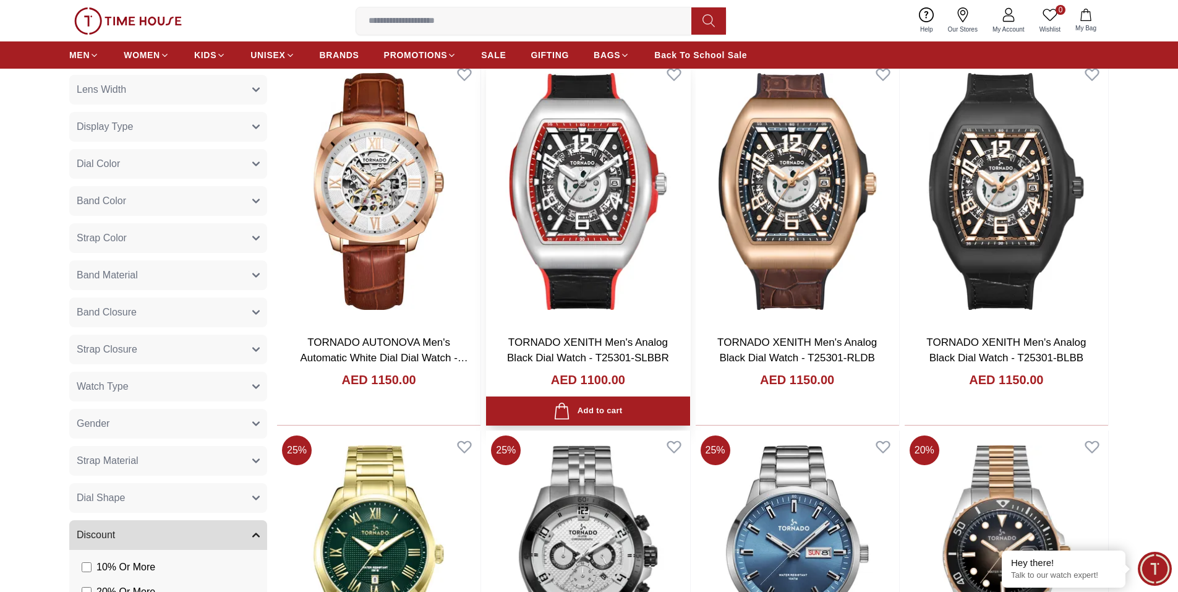
scroll to position [495, 0]
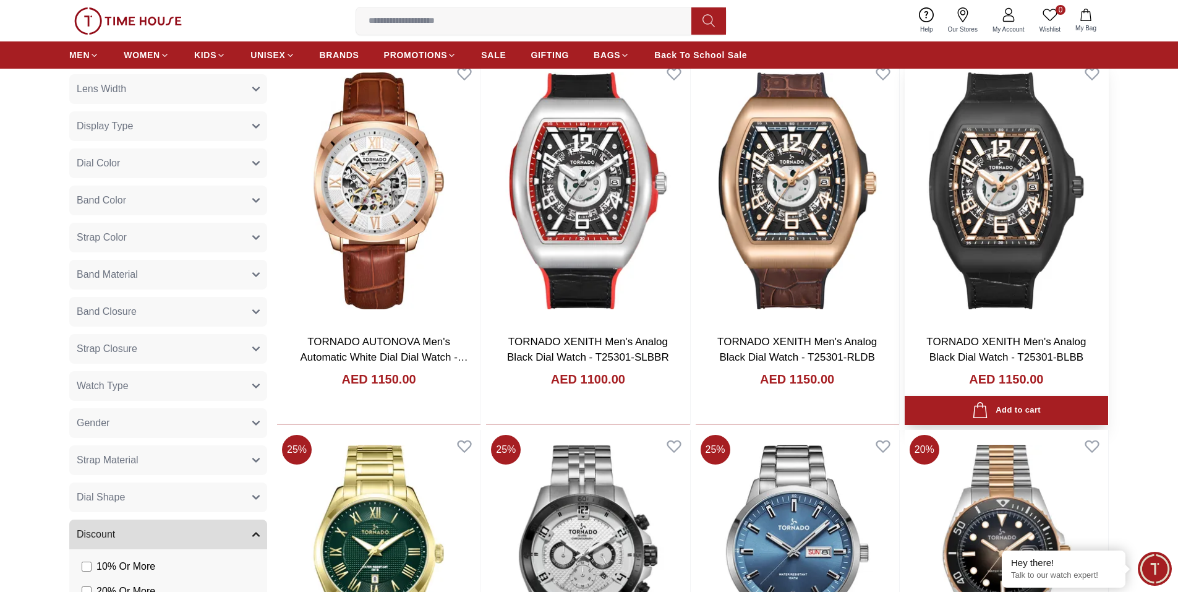
click at [1029, 208] on img at bounding box center [1005, 190] width 203 height 266
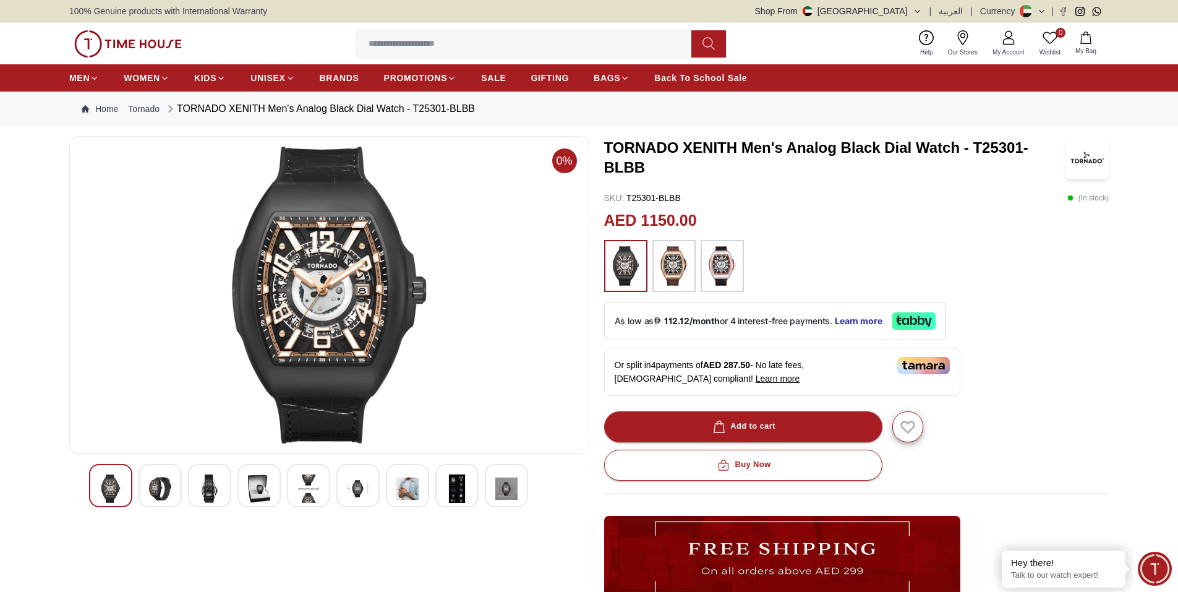
click at [164, 496] on img at bounding box center [160, 488] width 22 height 28
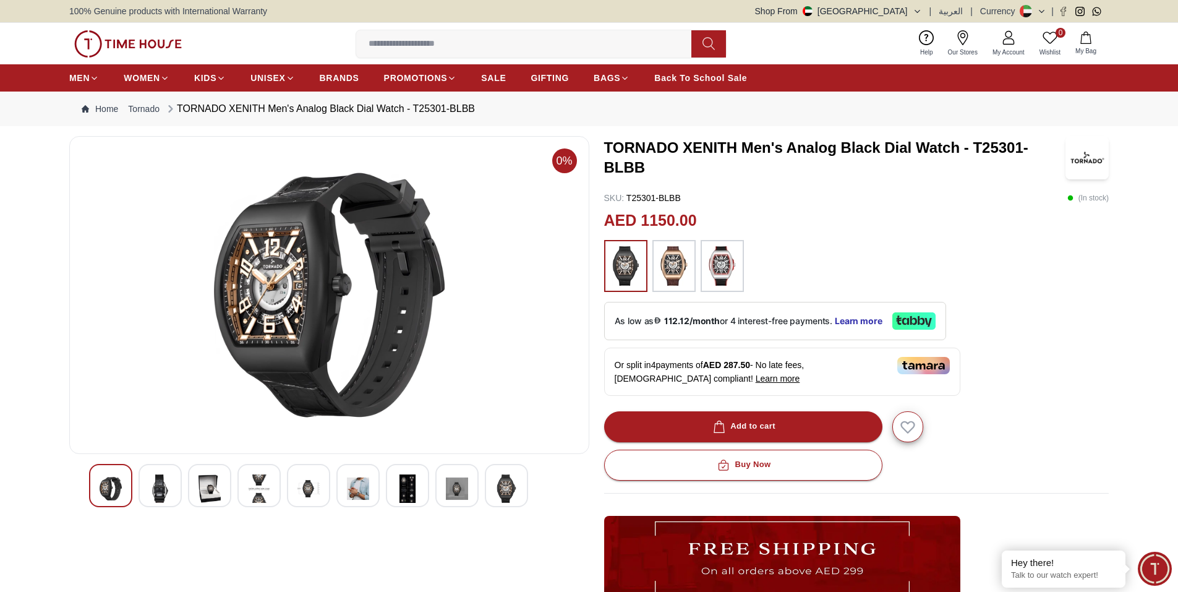
click at [214, 496] on img at bounding box center [209, 488] width 22 height 28
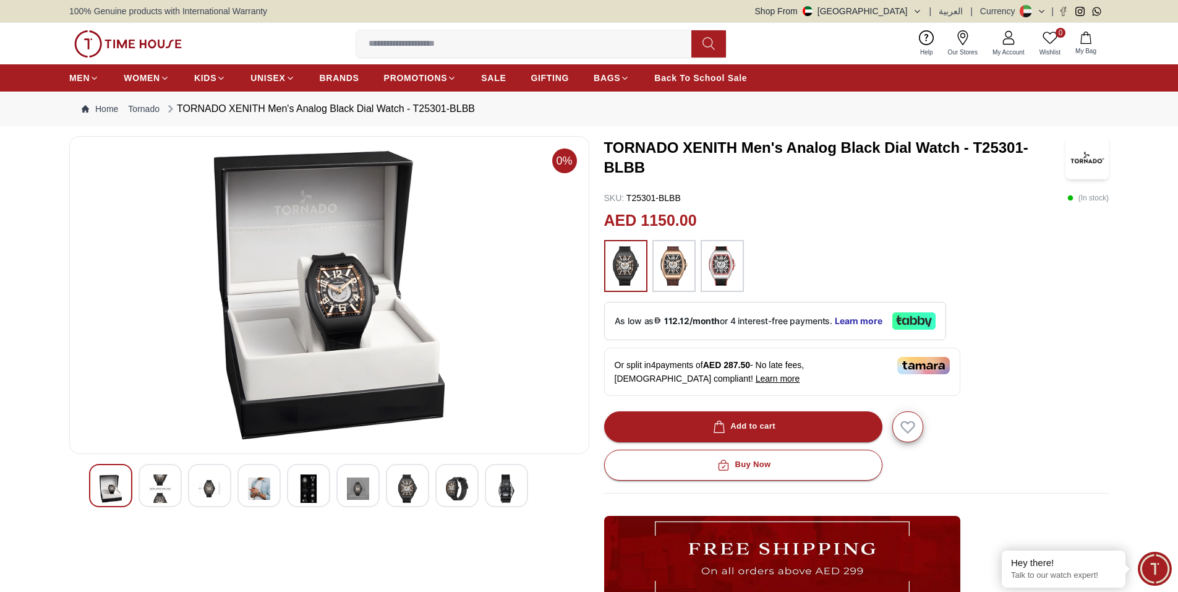
click at [230, 496] on div at bounding box center [209, 485] width 43 height 43
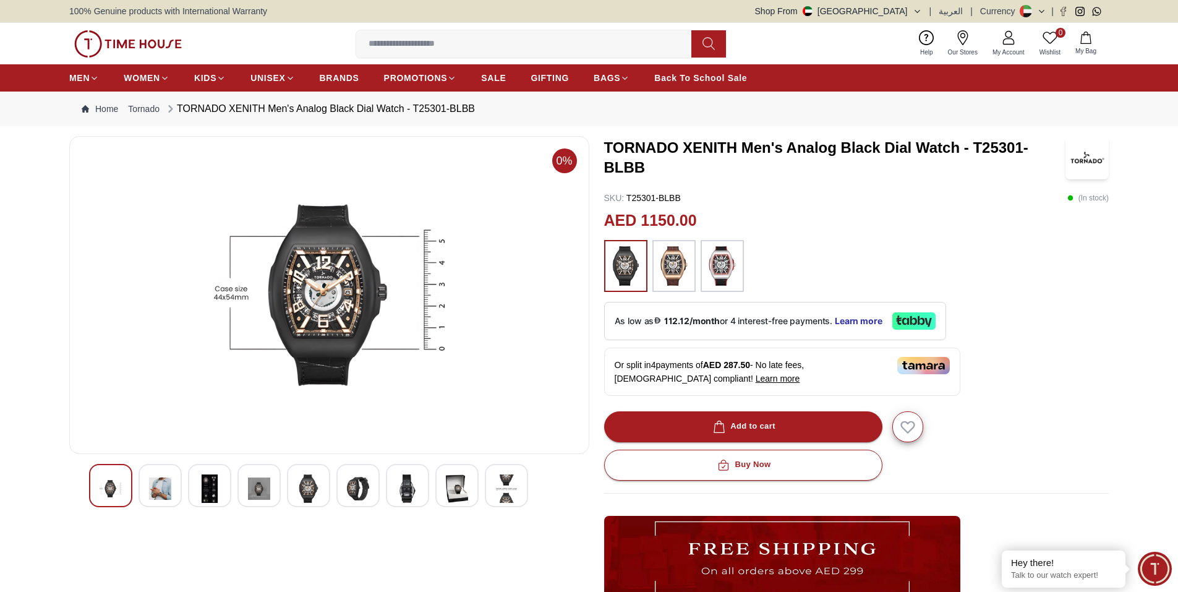
click at [287, 486] on div at bounding box center [308, 485] width 43 height 43
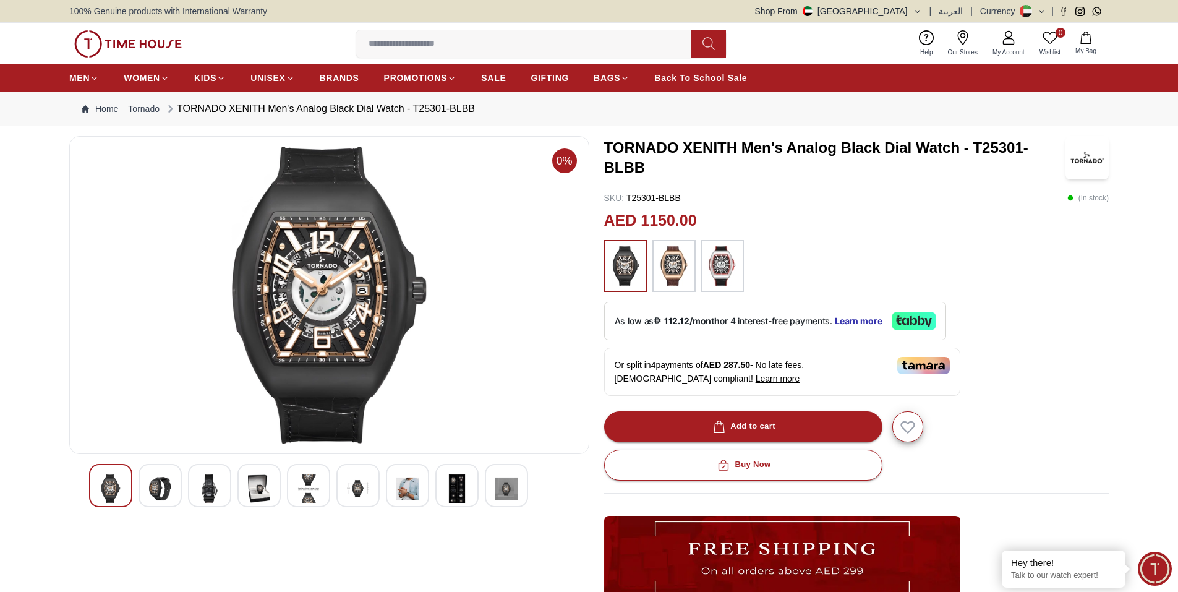
click at [351, 493] on img at bounding box center [358, 488] width 22 height 28
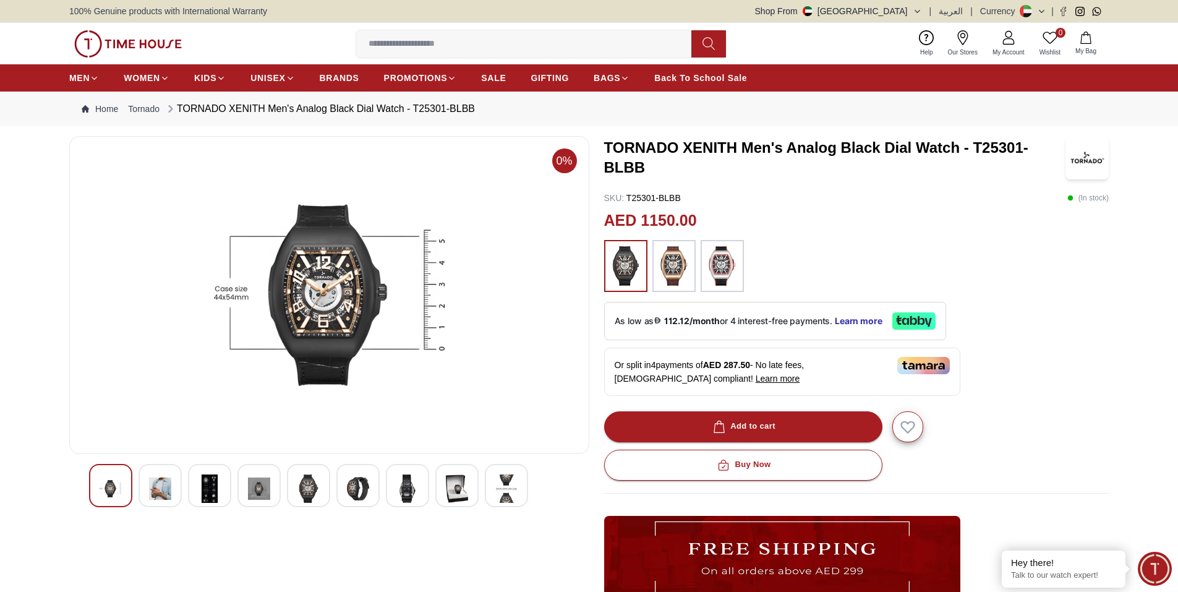
click at [351, 493] on img at bounding box center [358, 488] width 22 height 28
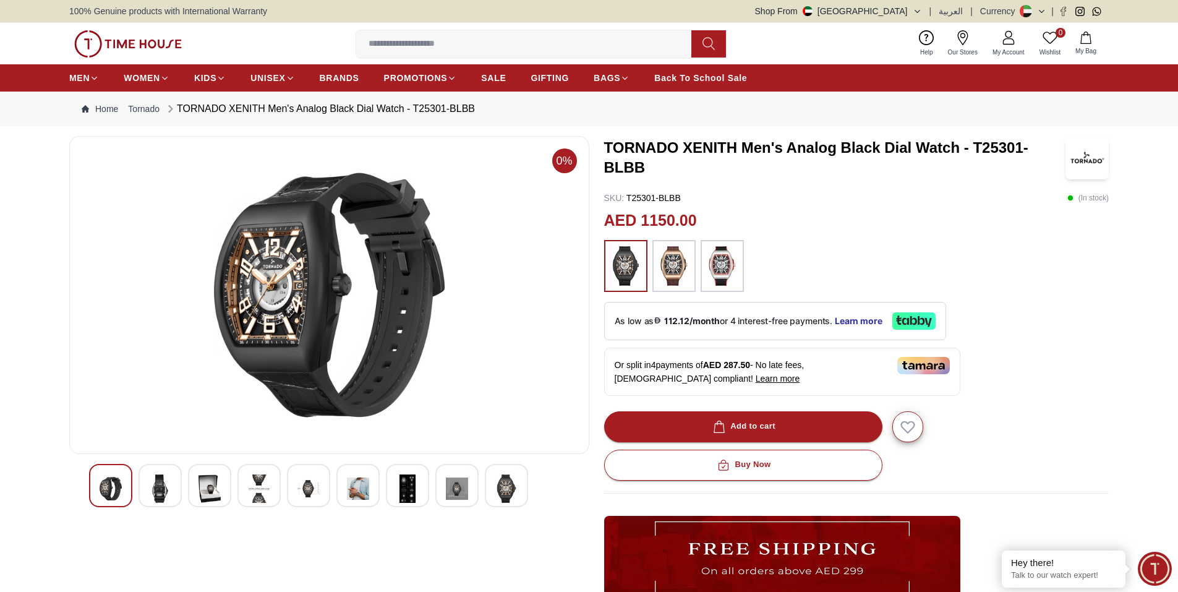
click at [410, 499] on img at bounding box center [407, 488] width 22 height 28
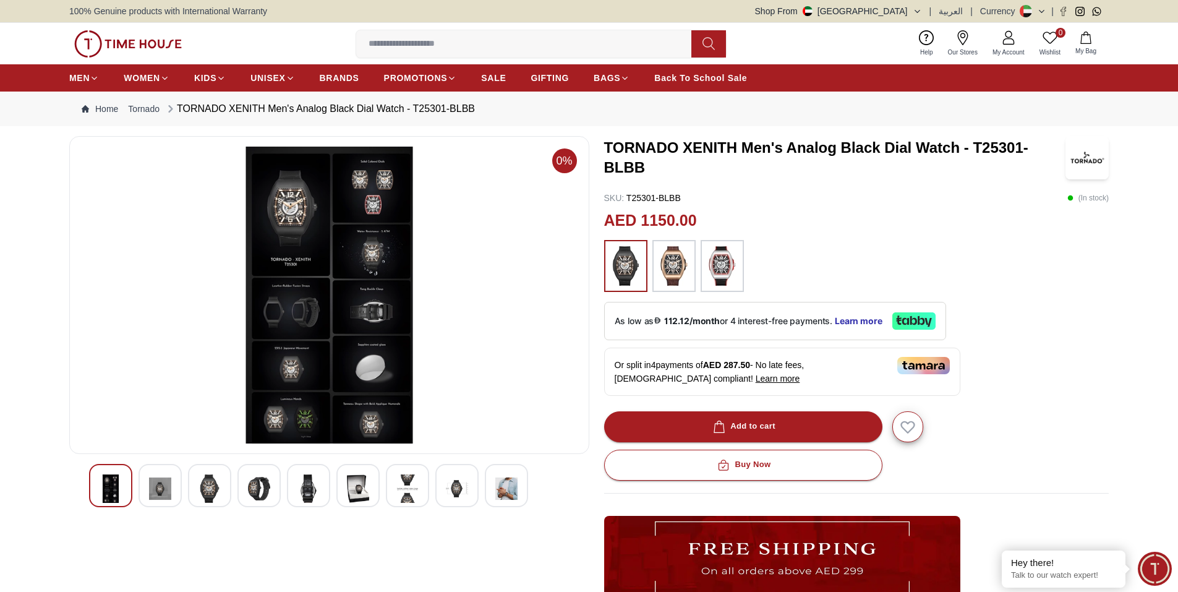
click at [509, 496] on img at bounding box center [506, 488] width 22 height 28
